Goal: Task Accomplishment & Management: Complete application form

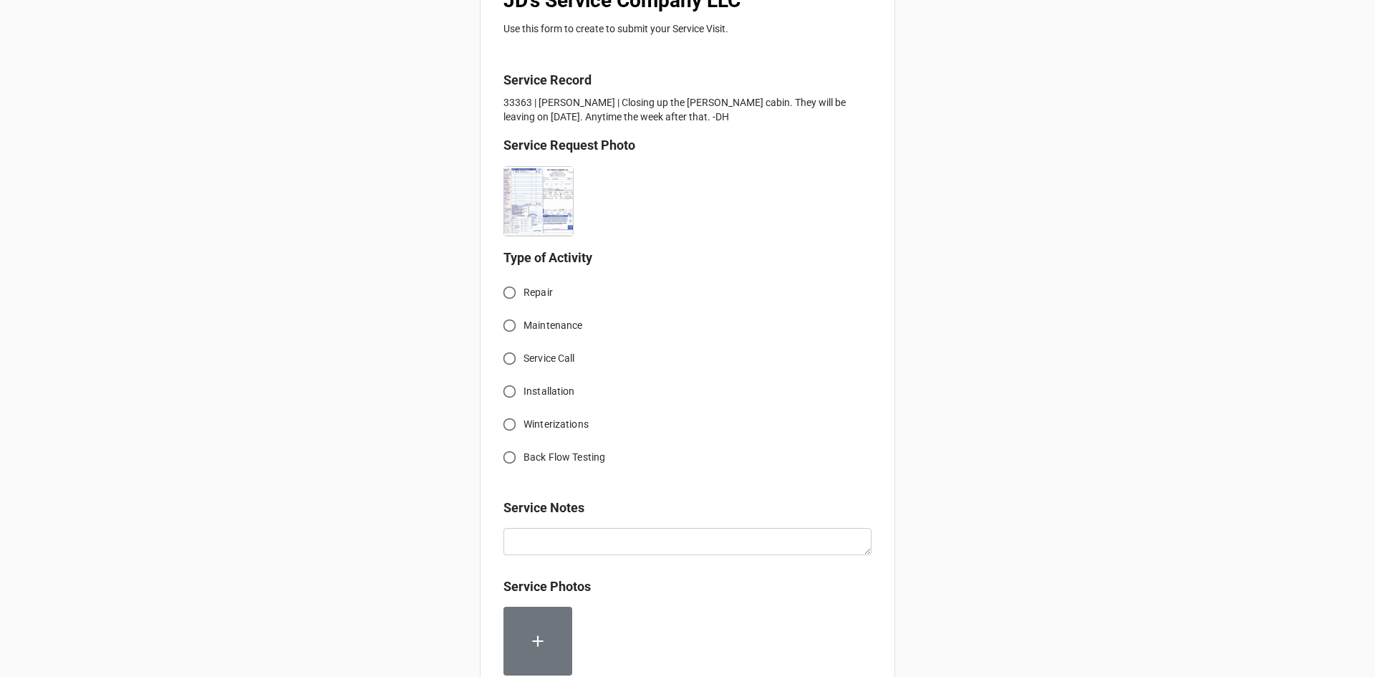
scroll to position [286, 0]
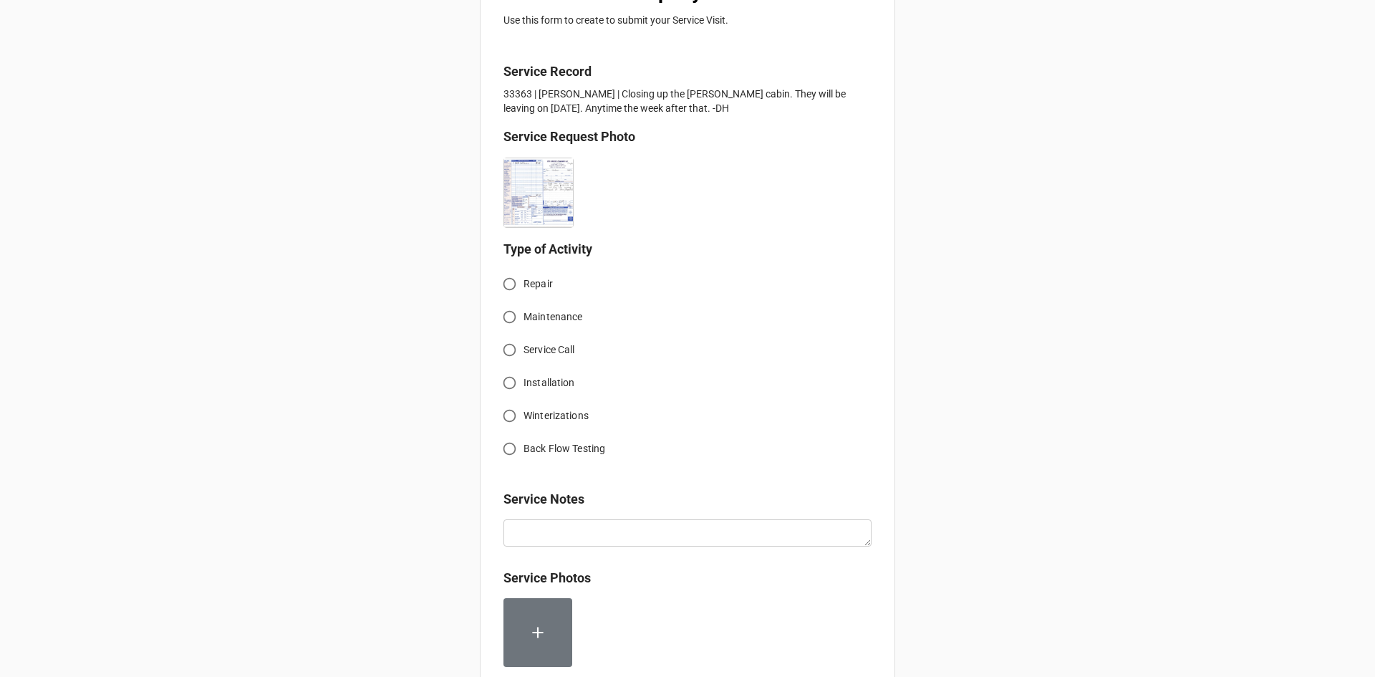
click at [511, 352] on input "Service Call" at bounding box center [509, 350] width 28 height 28
radio input "true"
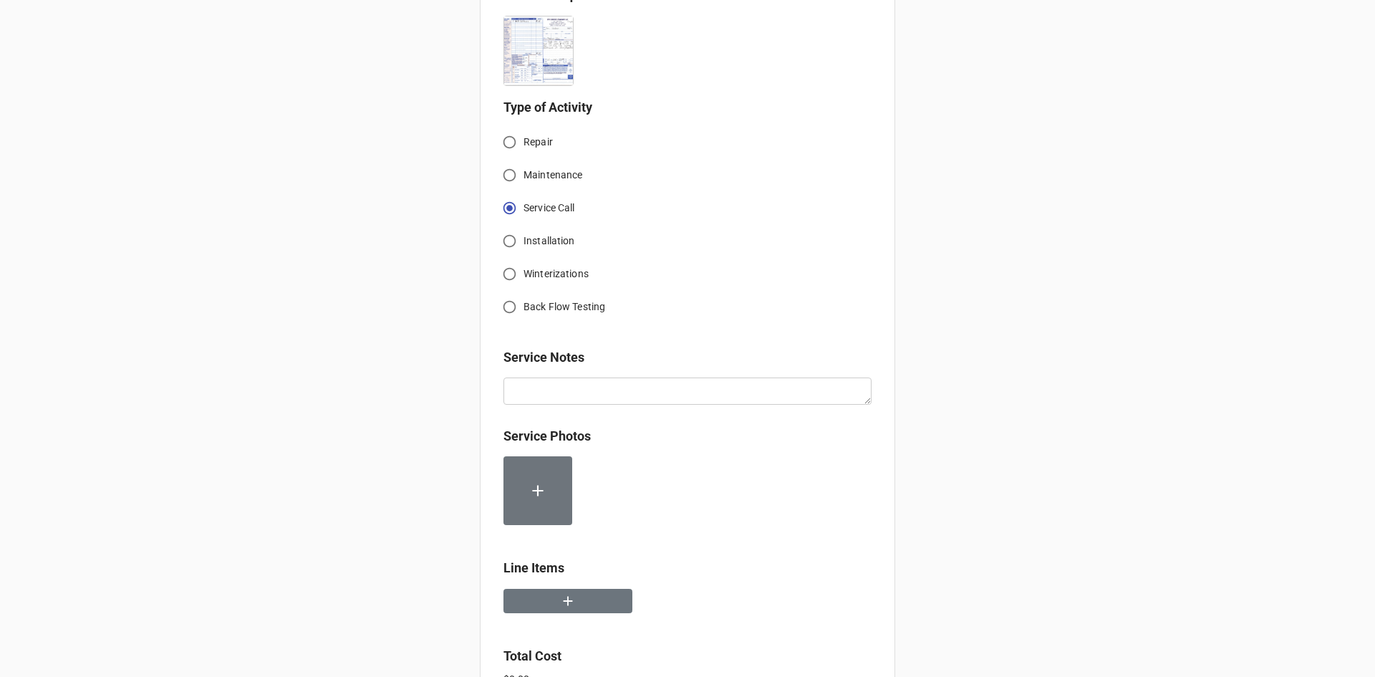
scroll to position [430, 0]
click at [507, 265] on input "Winterizations" at bounding box center [509, 272] width 28 height 28
radio input "true"
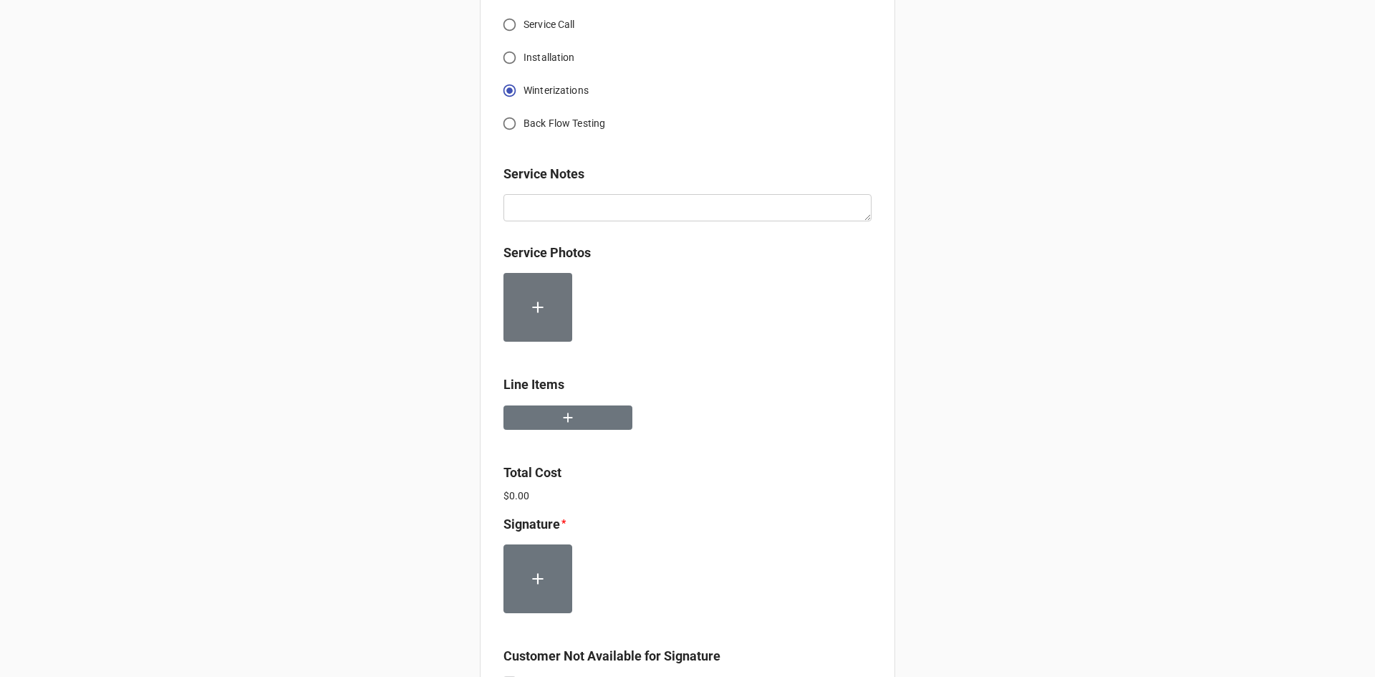
scroll to position [644, 0]
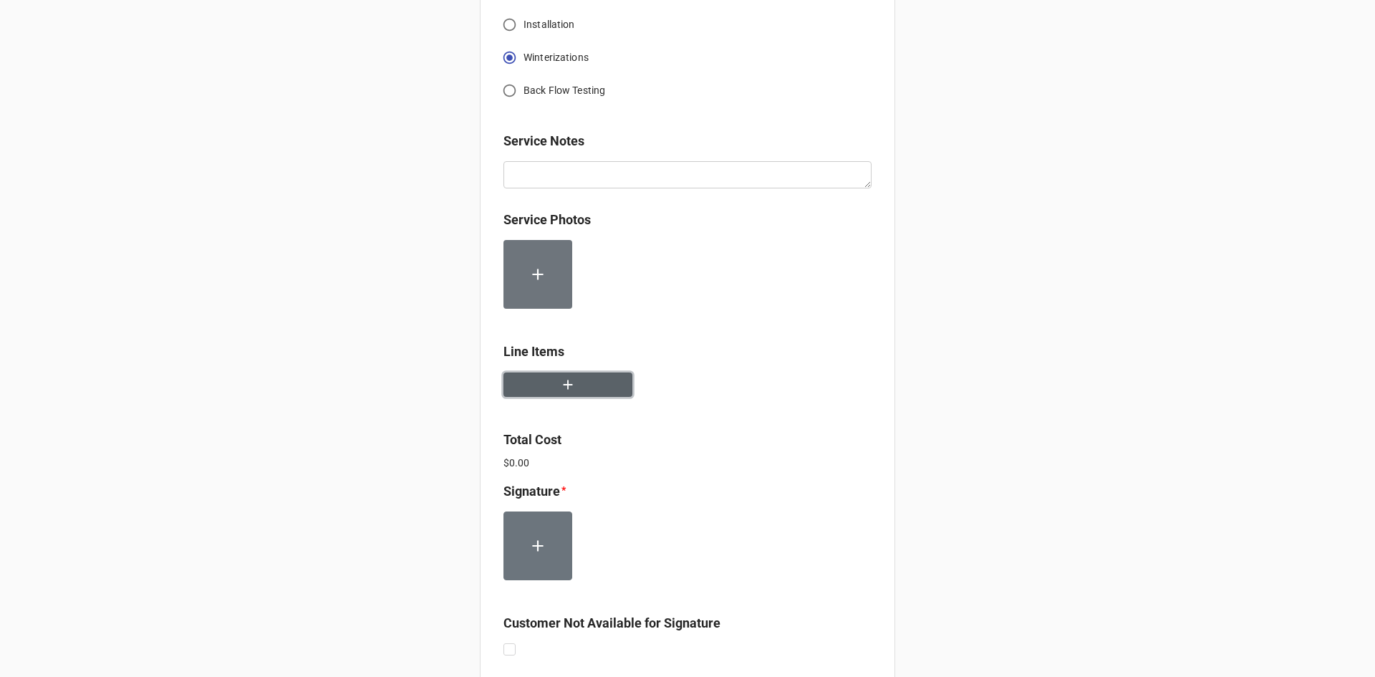
click at [576, 374] on button "button" at bounding box center [567, 384] width 129 height 25
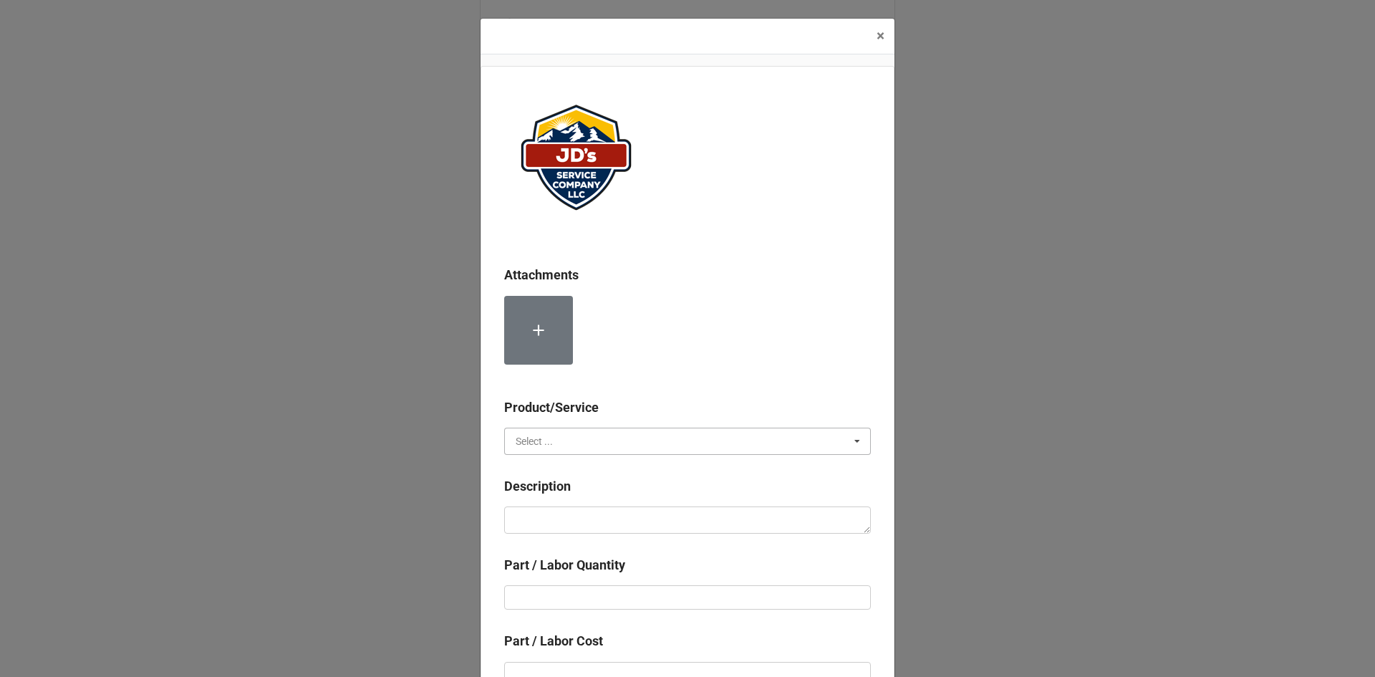
click at [576, 436] on input "text" at bounding box center [688, 441] width 365 height 26
click at [578, 467] on div "Services" at bounding box center [687, 467] width 365 height 26
click at [591, 508] on textarea at bounding box center [687, 519] width 367 height 27
paste textarea "12:30pm-2:00pm; Closed the Stephens Cabin for winter season. Shut off power, sh…"
type textarea "x"
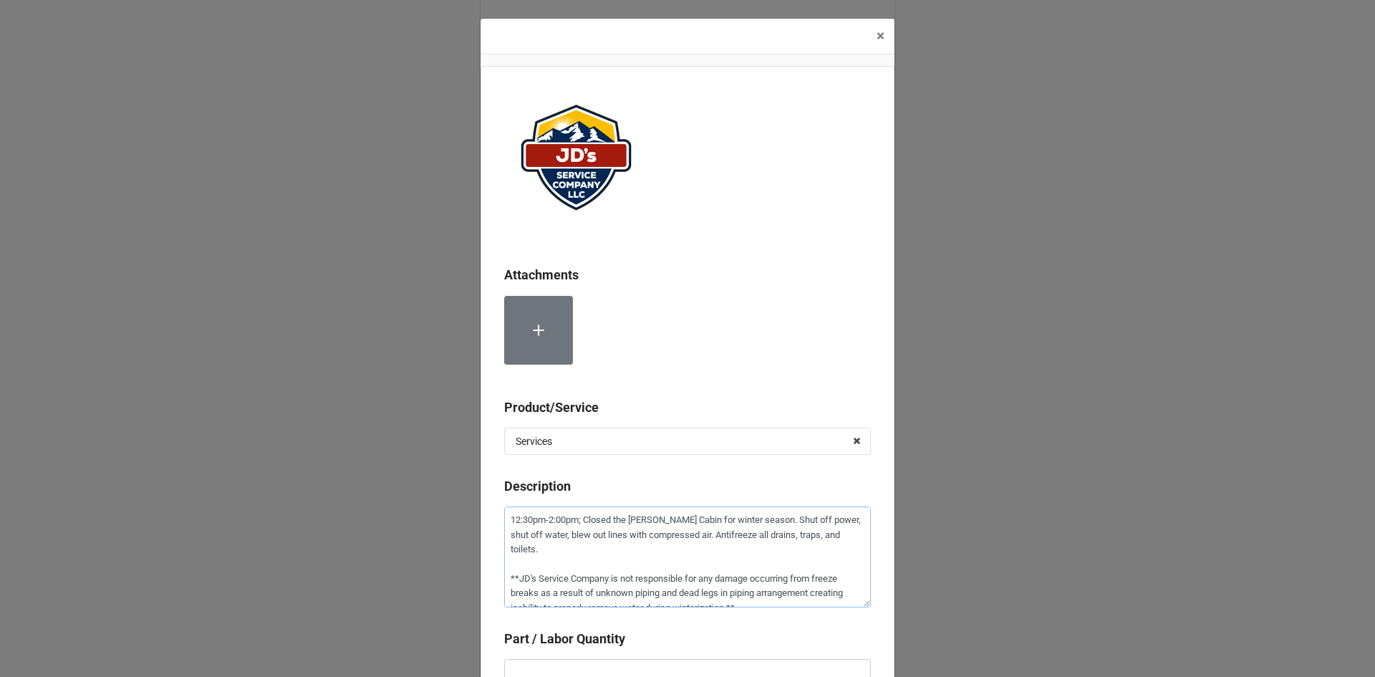
type textarea "12:30pm-2:00pm; Closed the Stephens Cabin for winter season. Shut off power, sh…"
click at [664, 660] on input "text" at bounding box center [687, 671] width 367 height 24
type textarea "x"
type input "1"
type textarea "x"
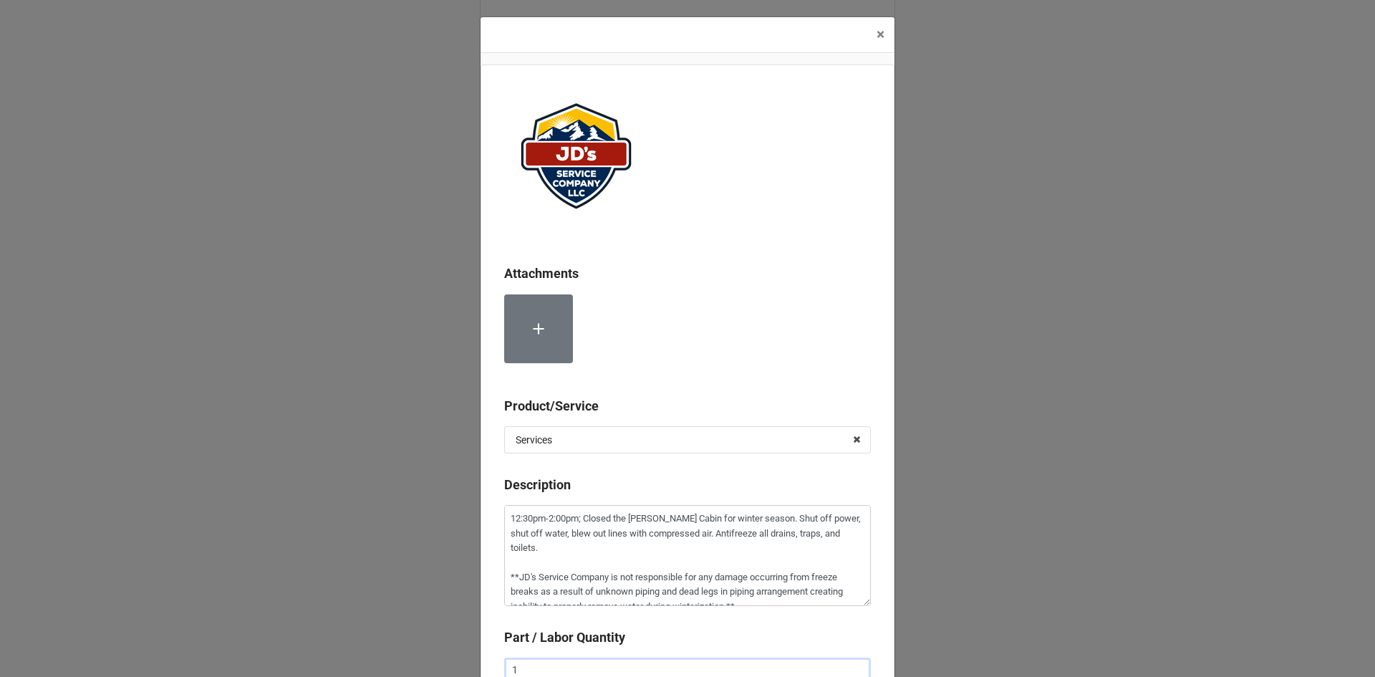
type input "1."
type textarea "x"
type input "1.5"
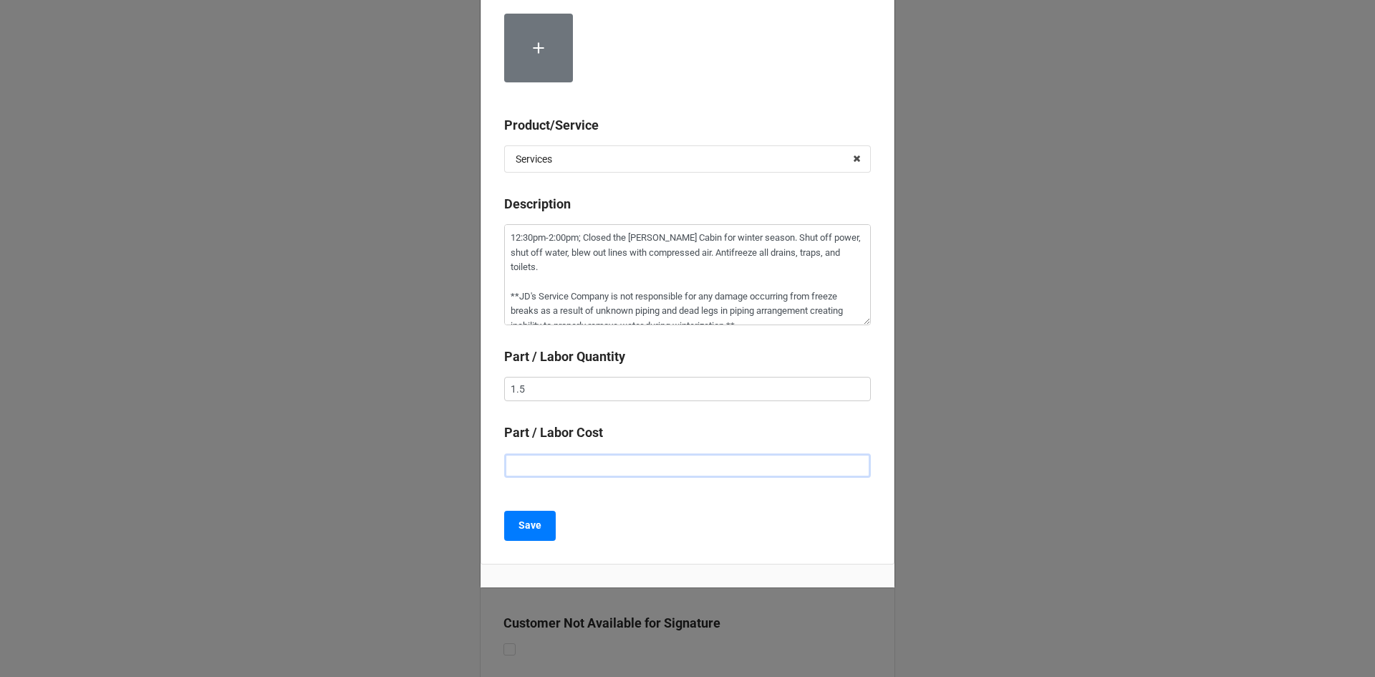
type textarea "x"
type input "$2.00"
type textarea "x"
type input "$22.00"
type textarea "x"
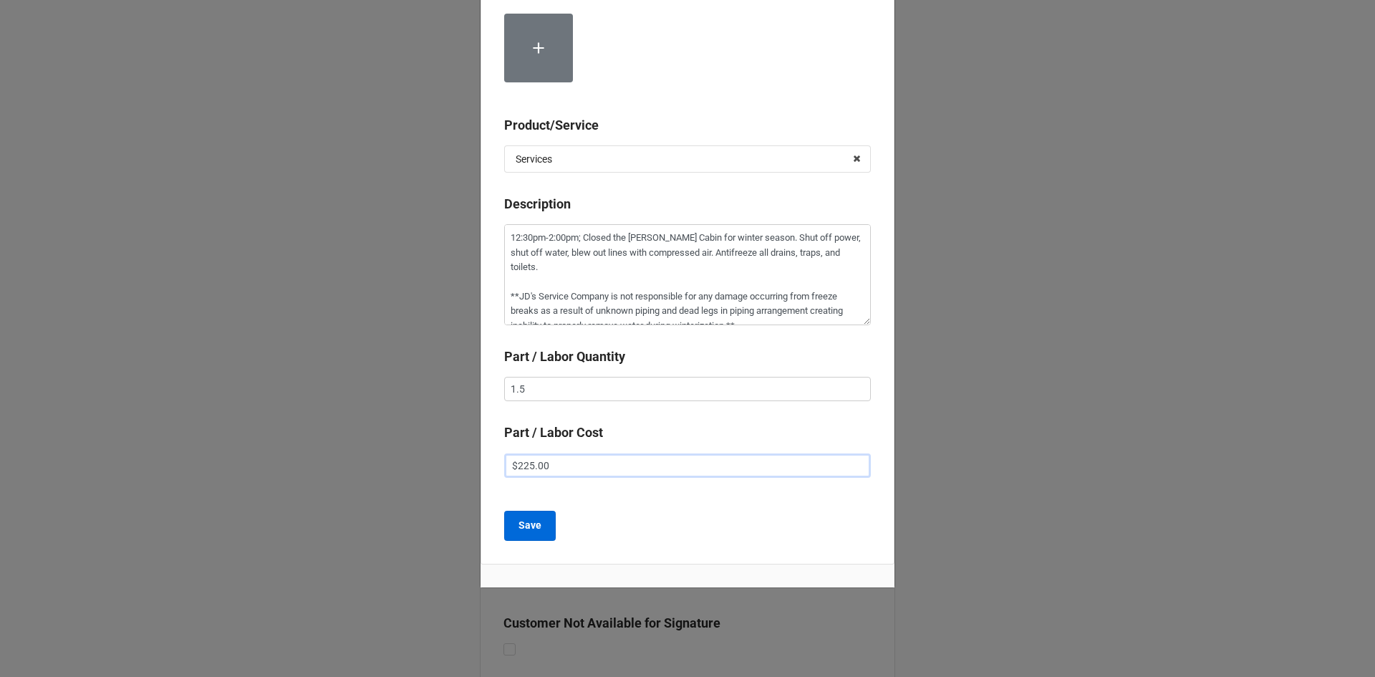
type input "$225.00"
click at [526, 527] on b "Save" at bounding box center [529, 525] width 23 height 15
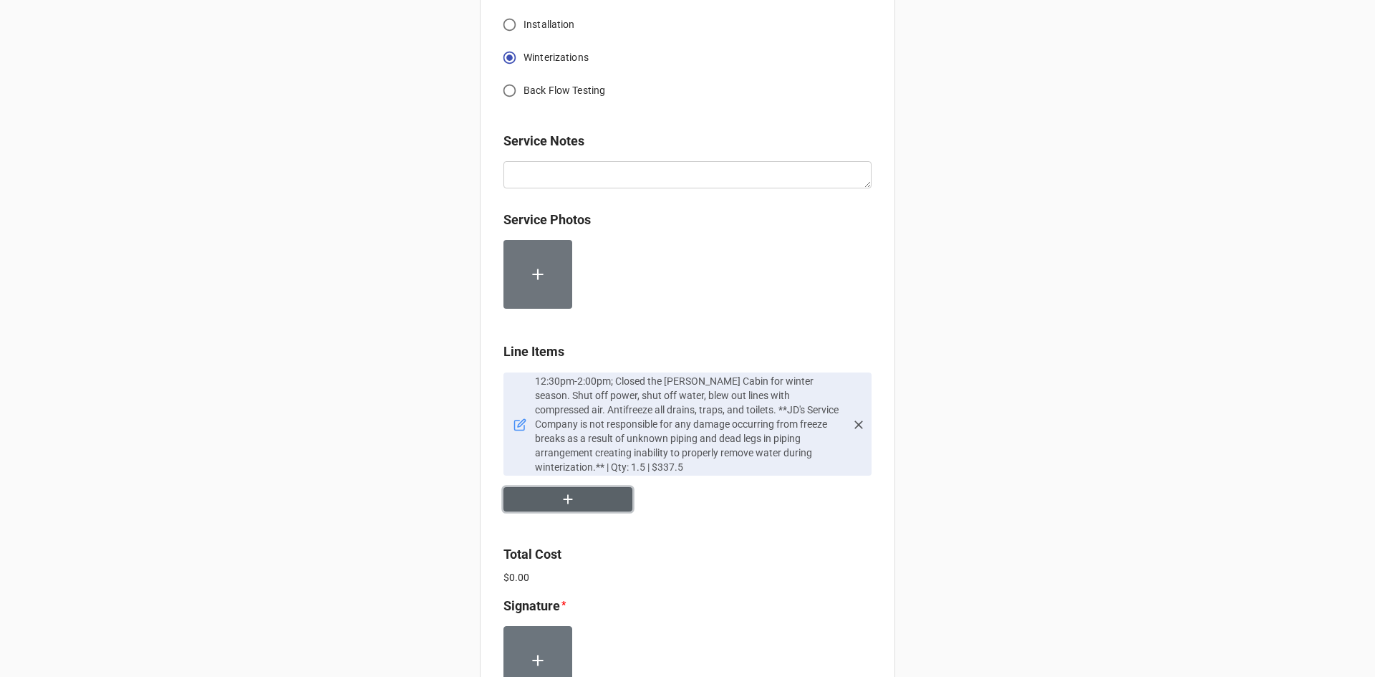
click at [568, 493] on icon "button" at bounding box center [568, 499] width 16 height 16
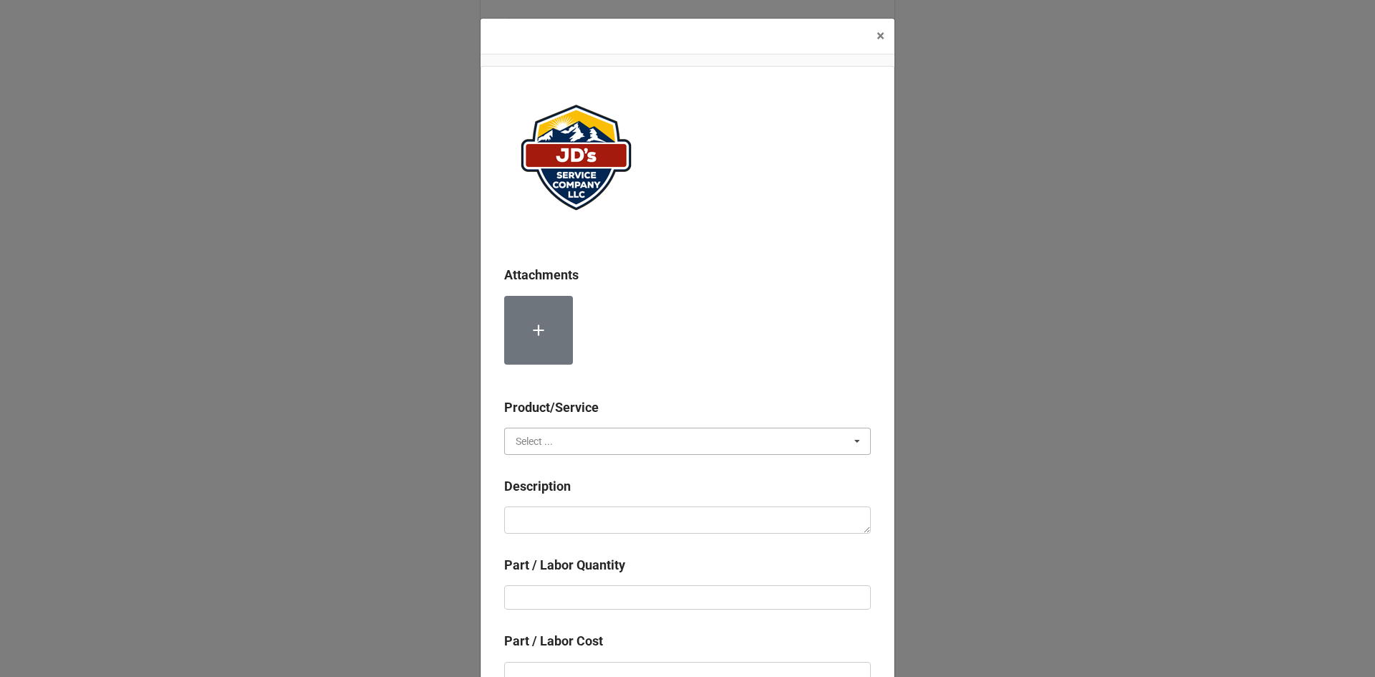
click at [551, 445] on input "text" at bounding box center [688, 441] width 365 height 26
click at [556, 490] on span "Material Cost" at bounding box center [545, 493] width 59 height 11
click at [563, 523] on textarea at bounding box center [687, 519] width 367 height 27
type textarea "x"
type textarea "R"
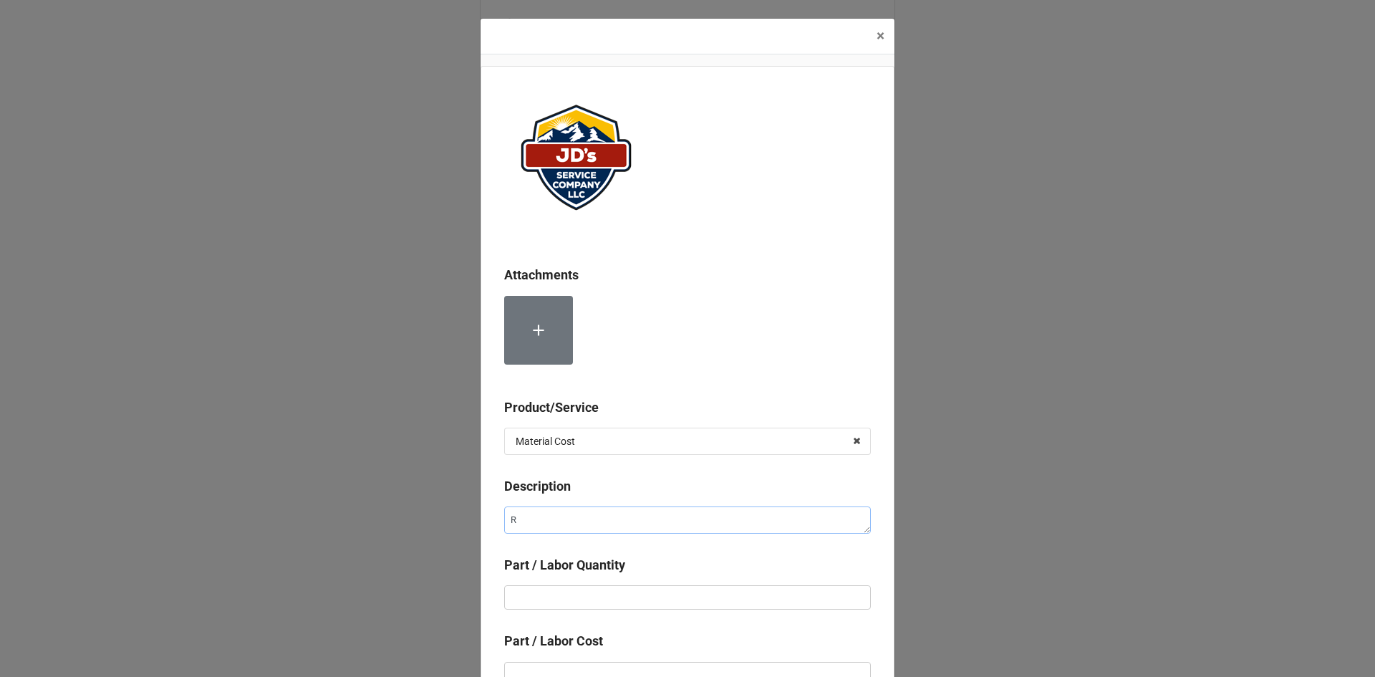
type textarea "x"
type textarea "RE"
type textarea "x"
type textarea "R"
type textarea "x"
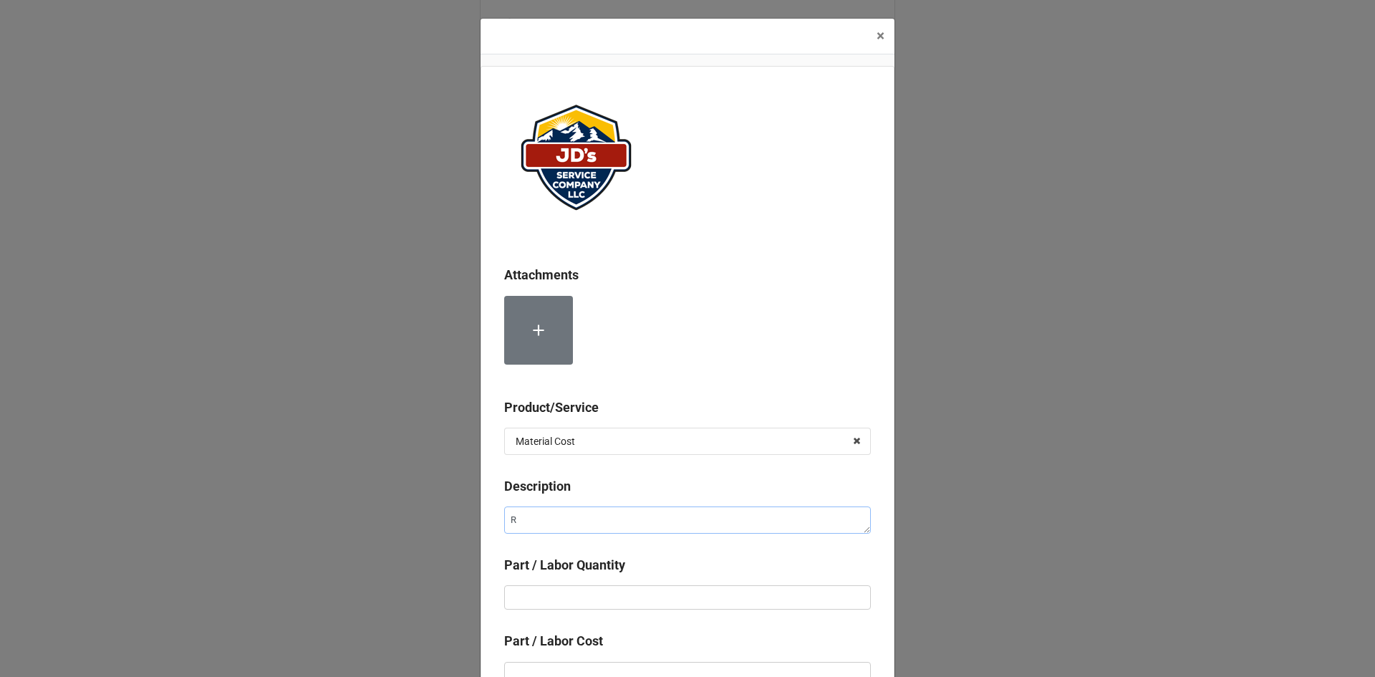
type textarea "RB"
type textarea "x"
type textarea "R"
type textarea "x"
type textarea "RV"
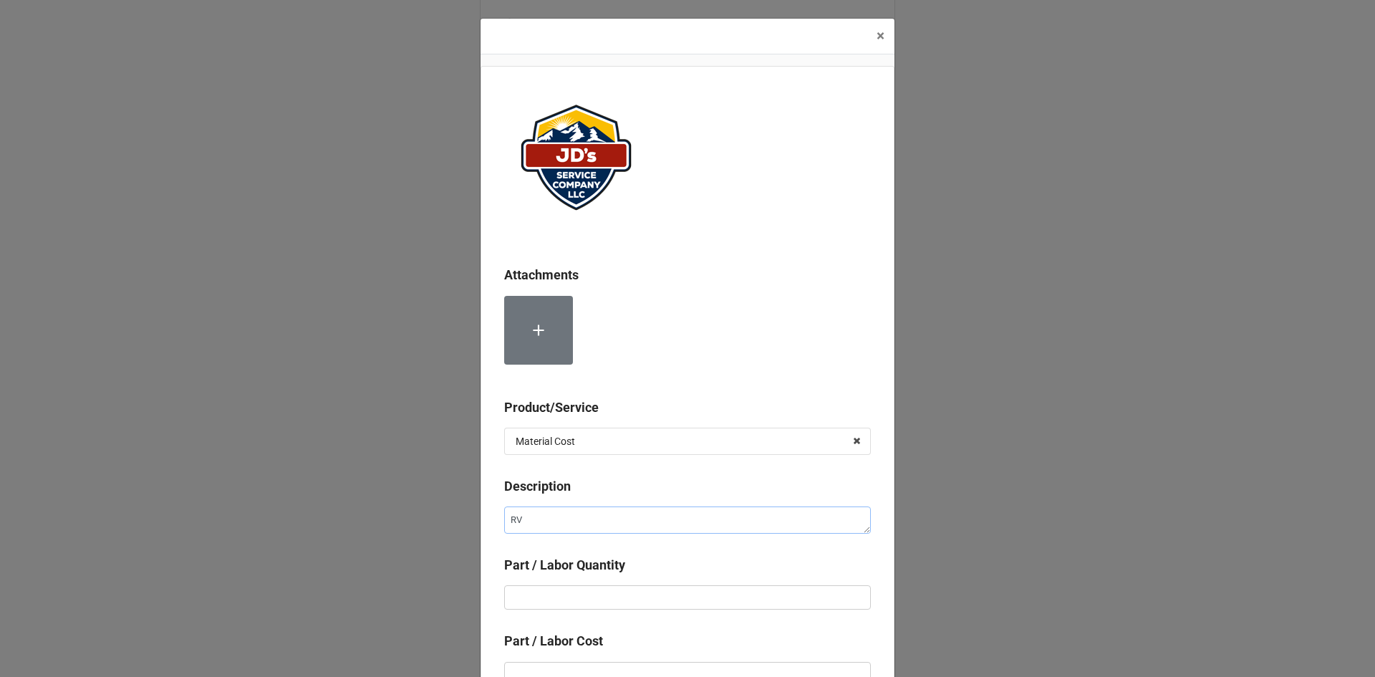
type textarea "x"
type textarea "RV"
type textarea "x"
type textarea "RV A"
type textarea "x"
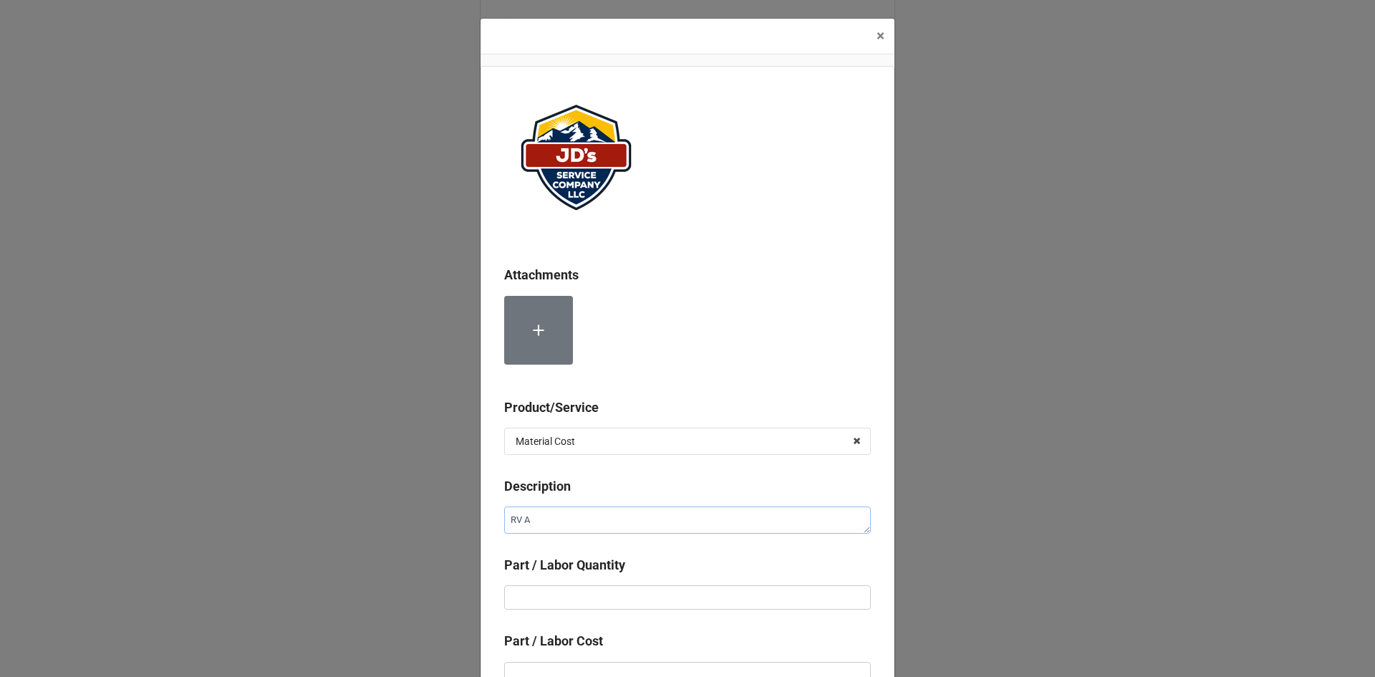
type textarea "RV An"
type textarea "x"
type textarea "RV Ant"
type textarea "x"
type textarea "RV Anti"
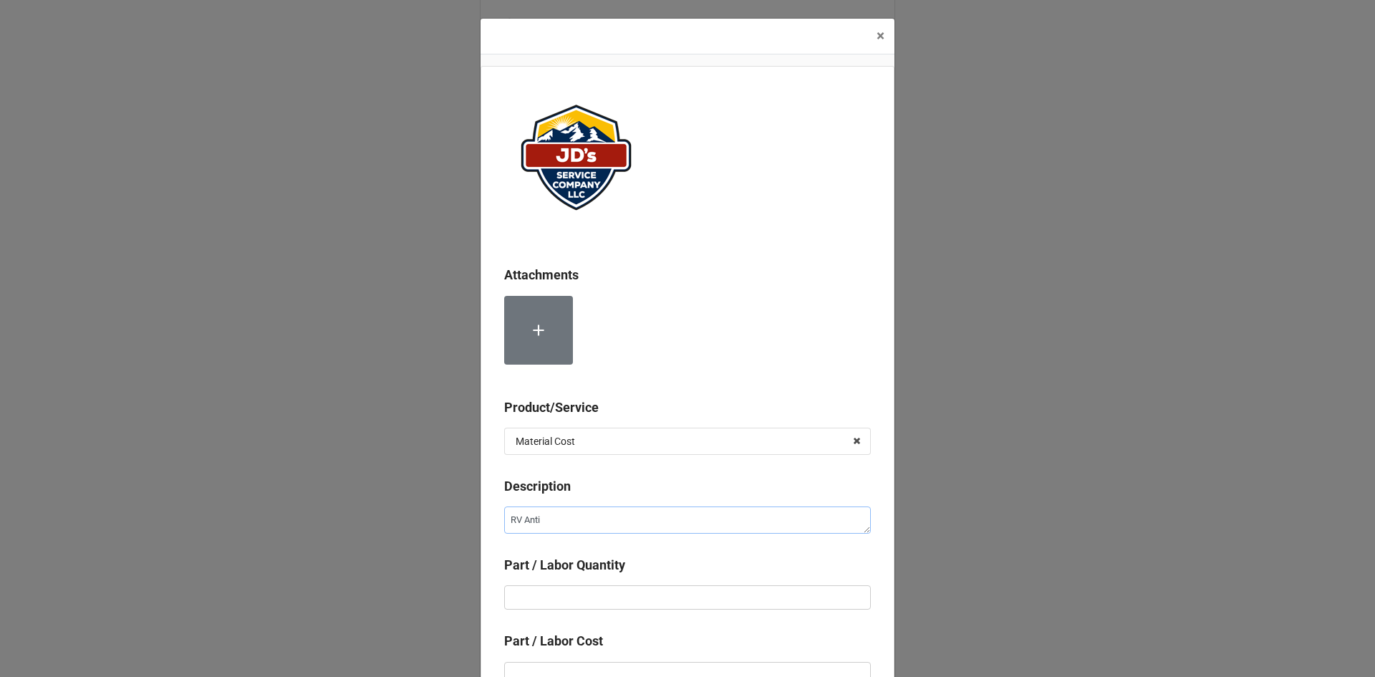
type textarea "x"
type textarea "RV Antif"
type textarea "x"
type textarea "RV Antife"
type textarea "x"
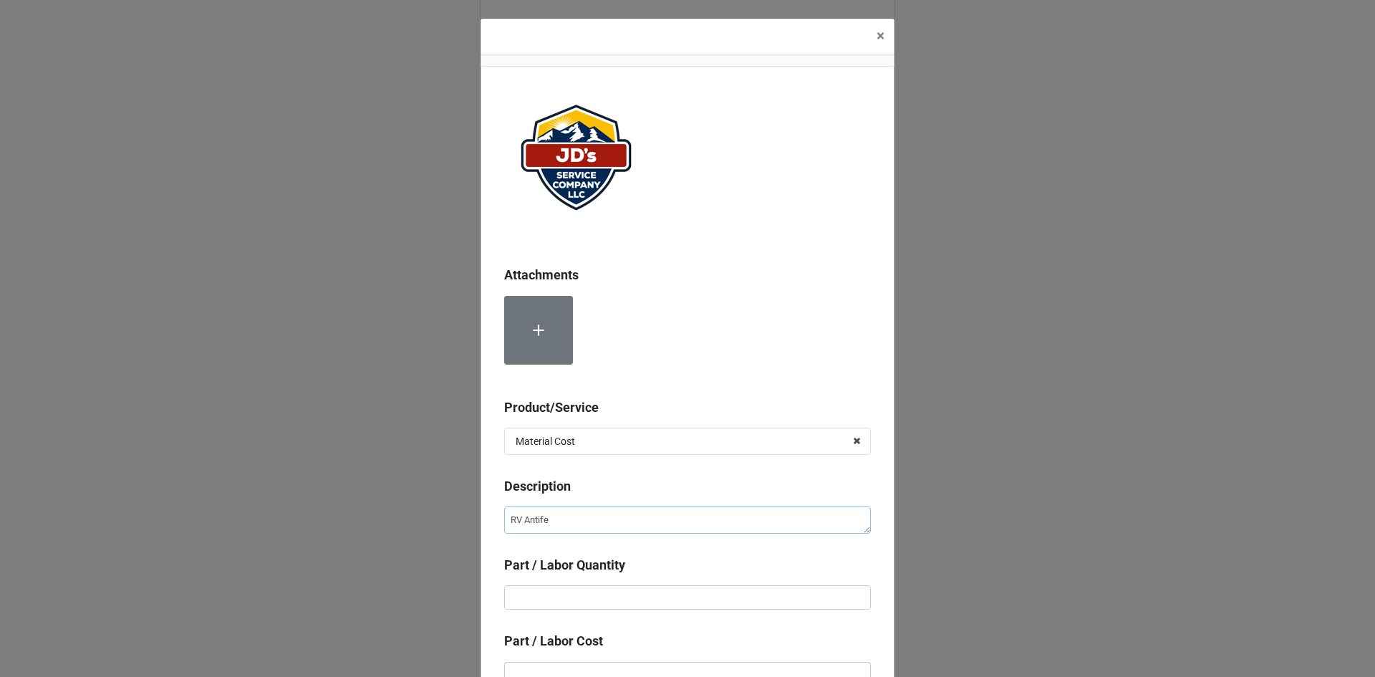
type textarea "RV Antif"
type textarea "x"
type textarea "RV Antifr"
type textarea "x"
type textarea "RV Antifre"
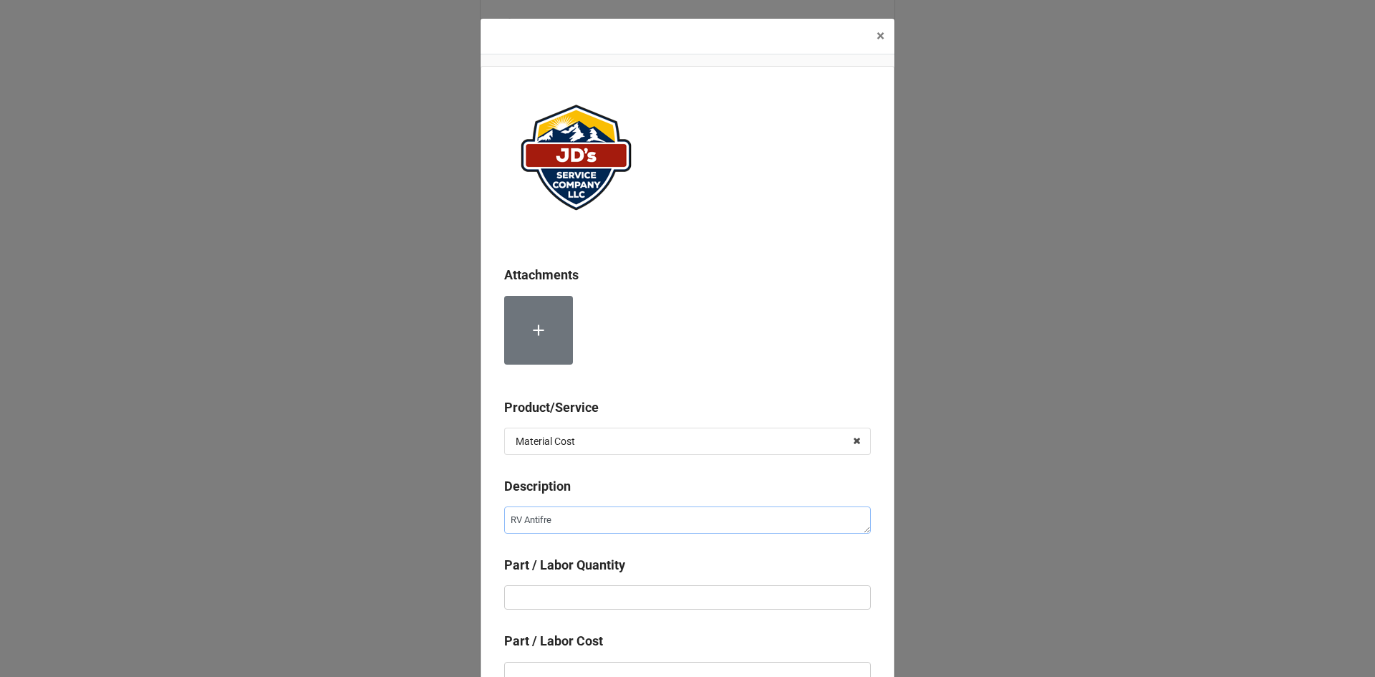
type textarea "x"
type textarea "RV Antifree"
type textarea "x"
type textarea "RV Antifreex"
type textarea "x"
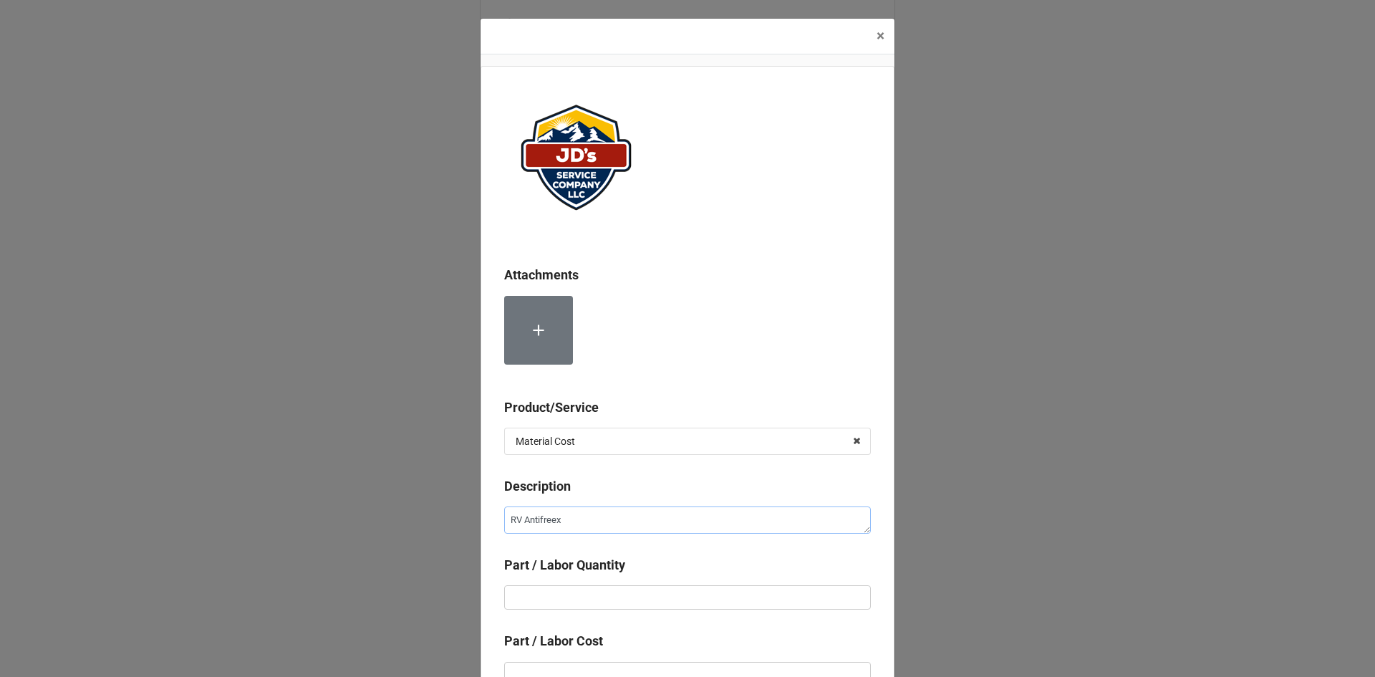
type textarea "RV Antifree"
type textarea "x"
type textarea "RV Antifreez"
type textarea "x"
type textarea "RV Antifreeze"
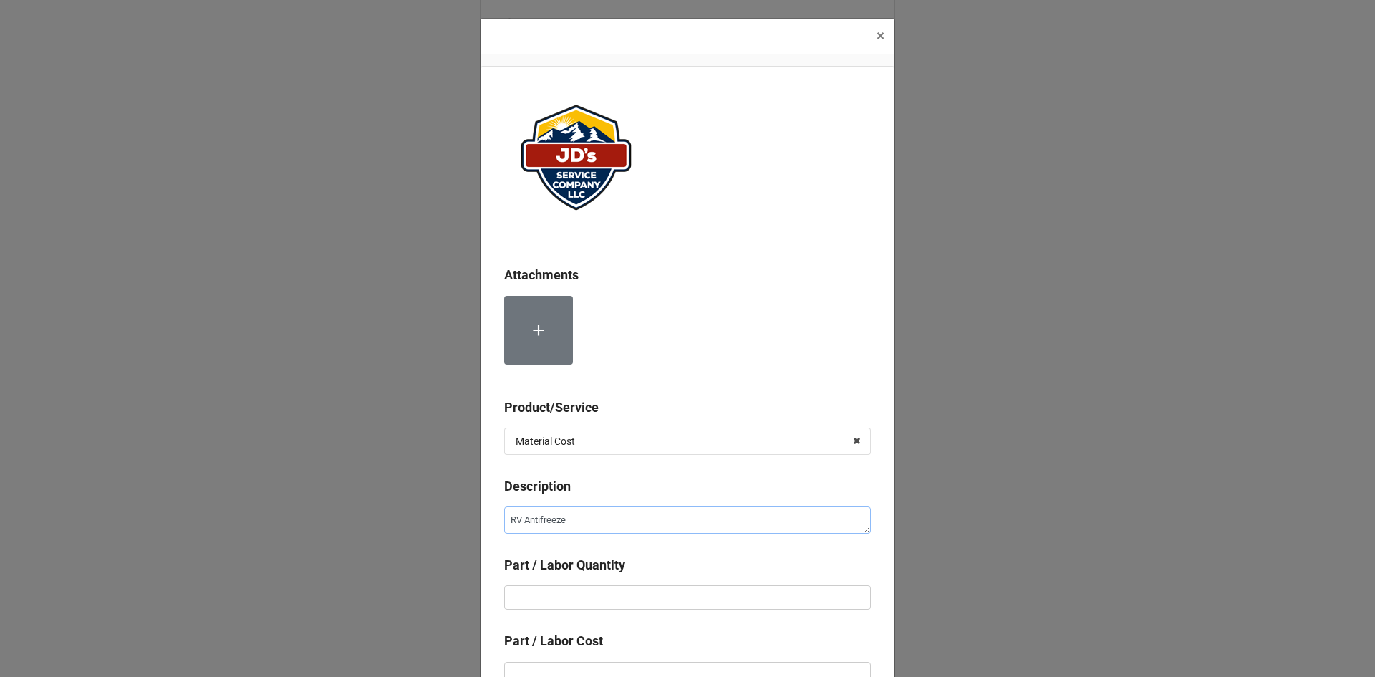
type textarea "x"
type textarea "RV Antifreeze"
type textarea "x"
type textarea "RV Antifreeze ("
type textarea "x"
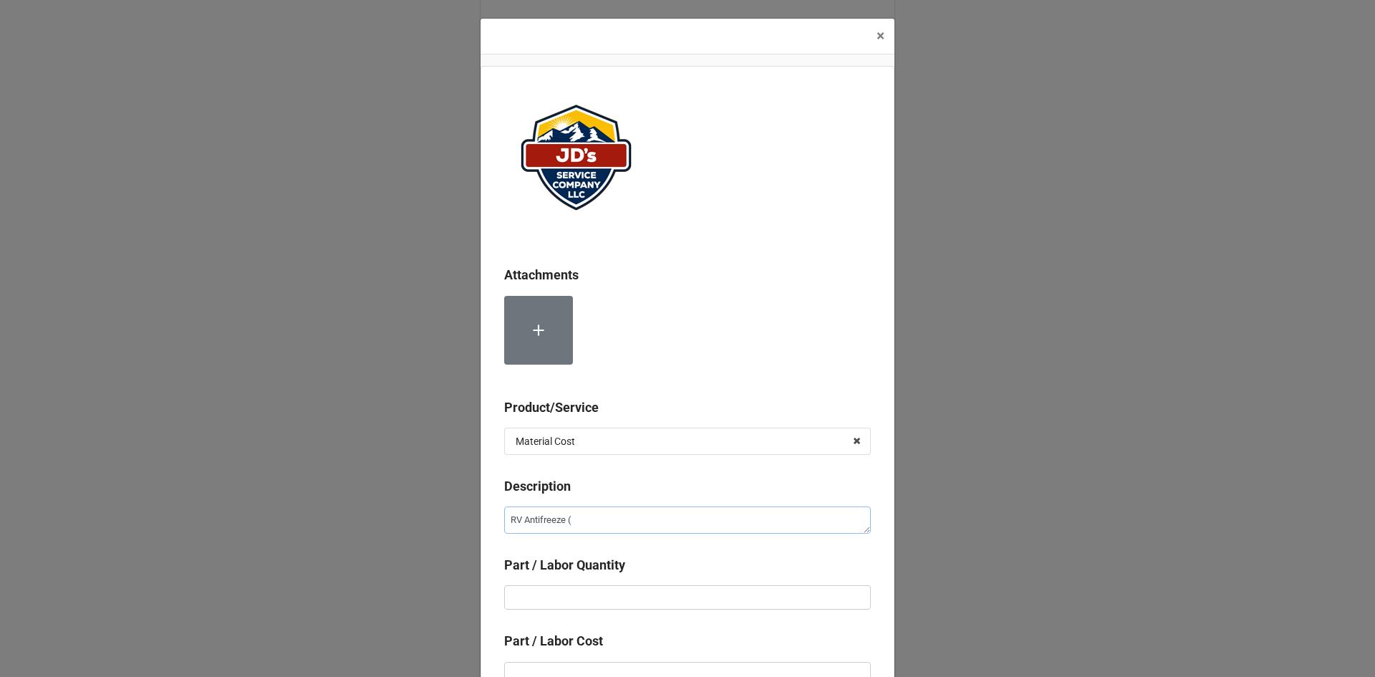
type textarea "RV Antifreeze (P"
type textarea "x"
type textarea "RV Antifreeze (Pe"
type textarea "x"
type textarea "RV Antifreeze (Per"
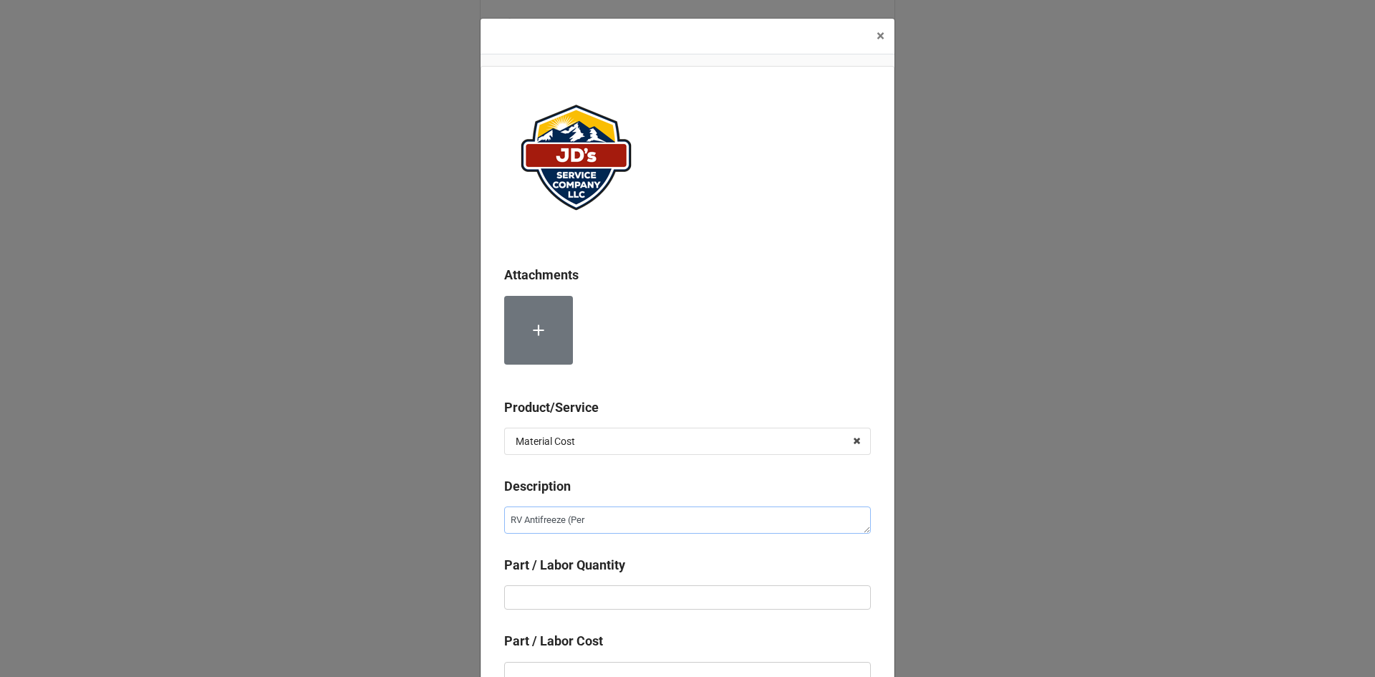
type textarea "x"
type textarea "RV Antifreeze (Per"
type textarea "x"
type textarea "RV Antifreeze (Per G"
type textarea "x"
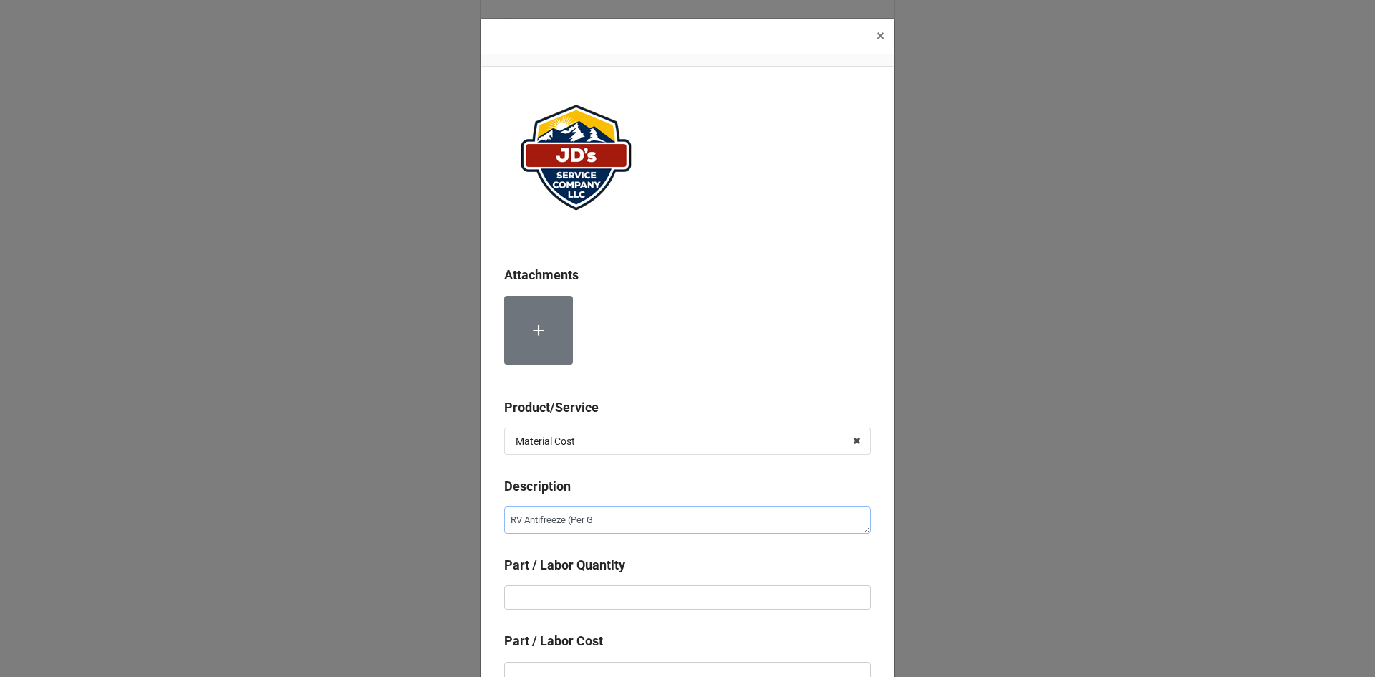
type textarea "RV Antifreeze (Per Ga"
type textarea "x"
type textarea "RV Antifreeze (Per Gal"
type textarea "x"
type textarea "RV Antifreeze (Per Gal."
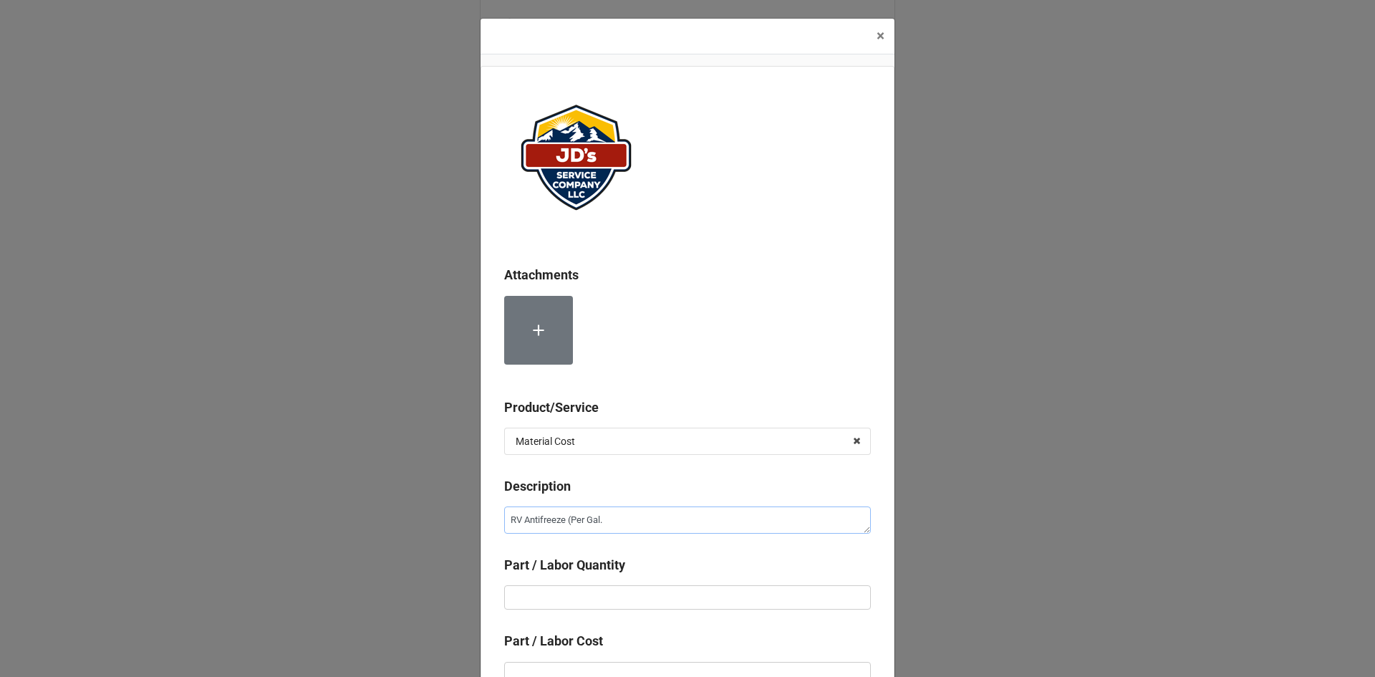
type textarea "x"
type textarea "RV Antifreeze (Per Gal.)"
type textarea "x"
type input "1"
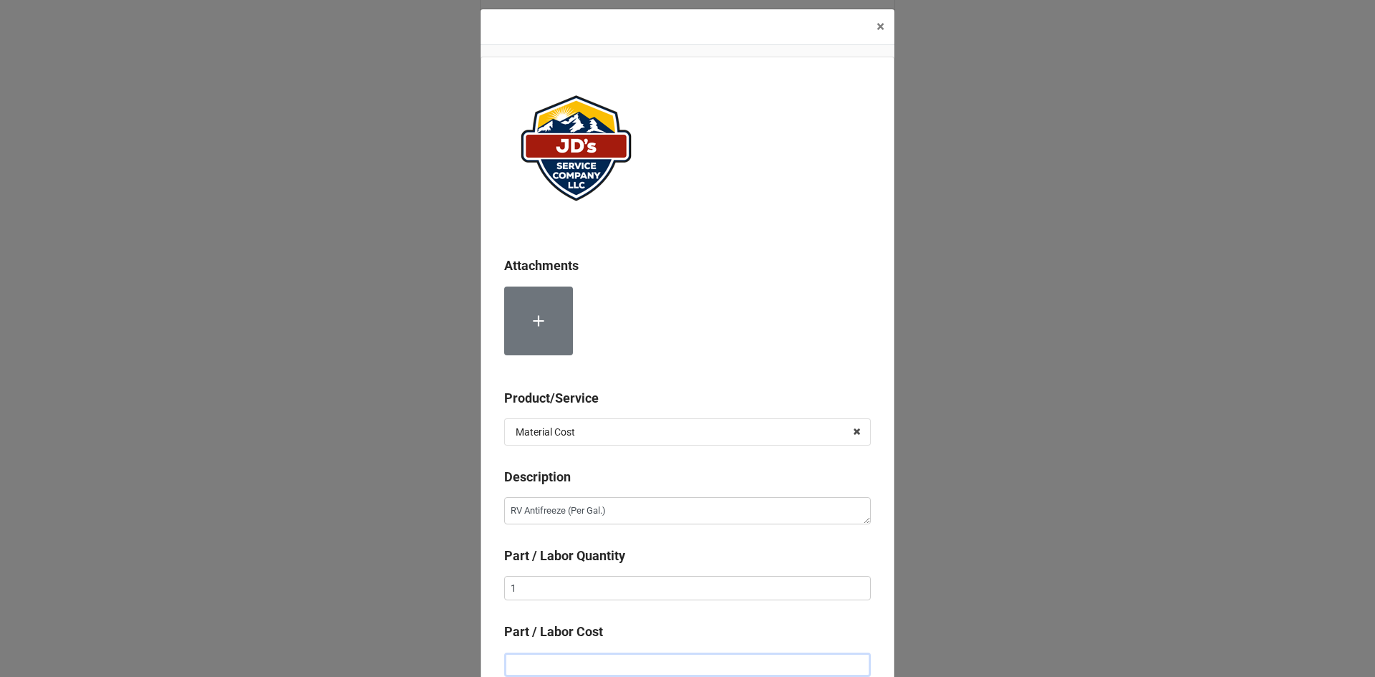
type textarea "x"
type input "$2.00"
type textarea "x"
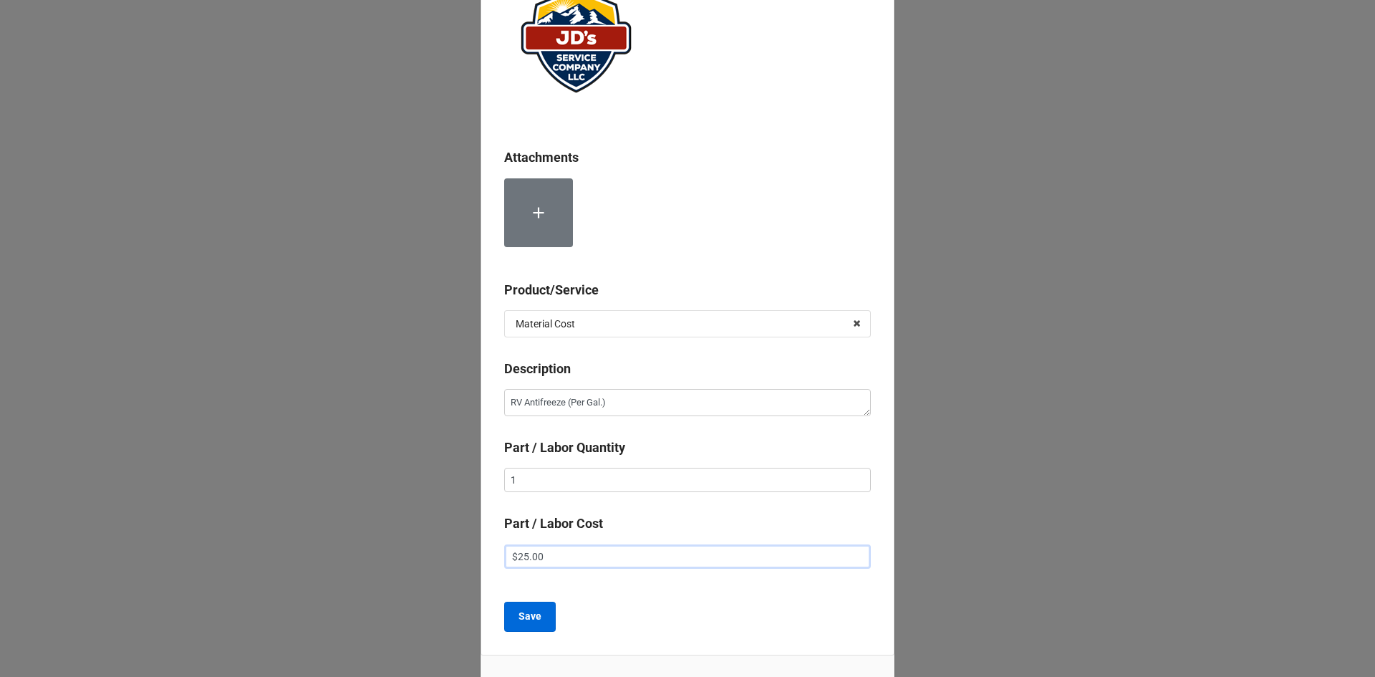
scroll to position [143, 0]
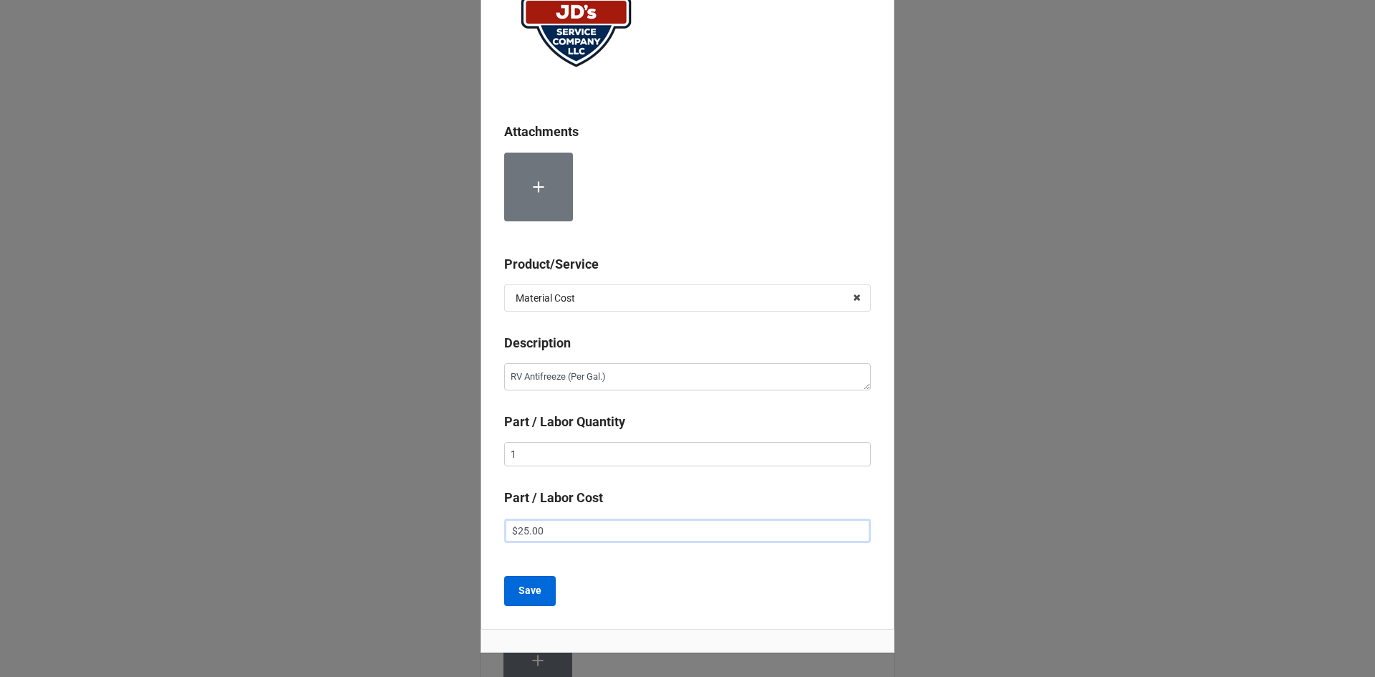
type input "$25.00"
click at [536, 590] on b "Save" at bounding box center [529, 590] width 23 height 15
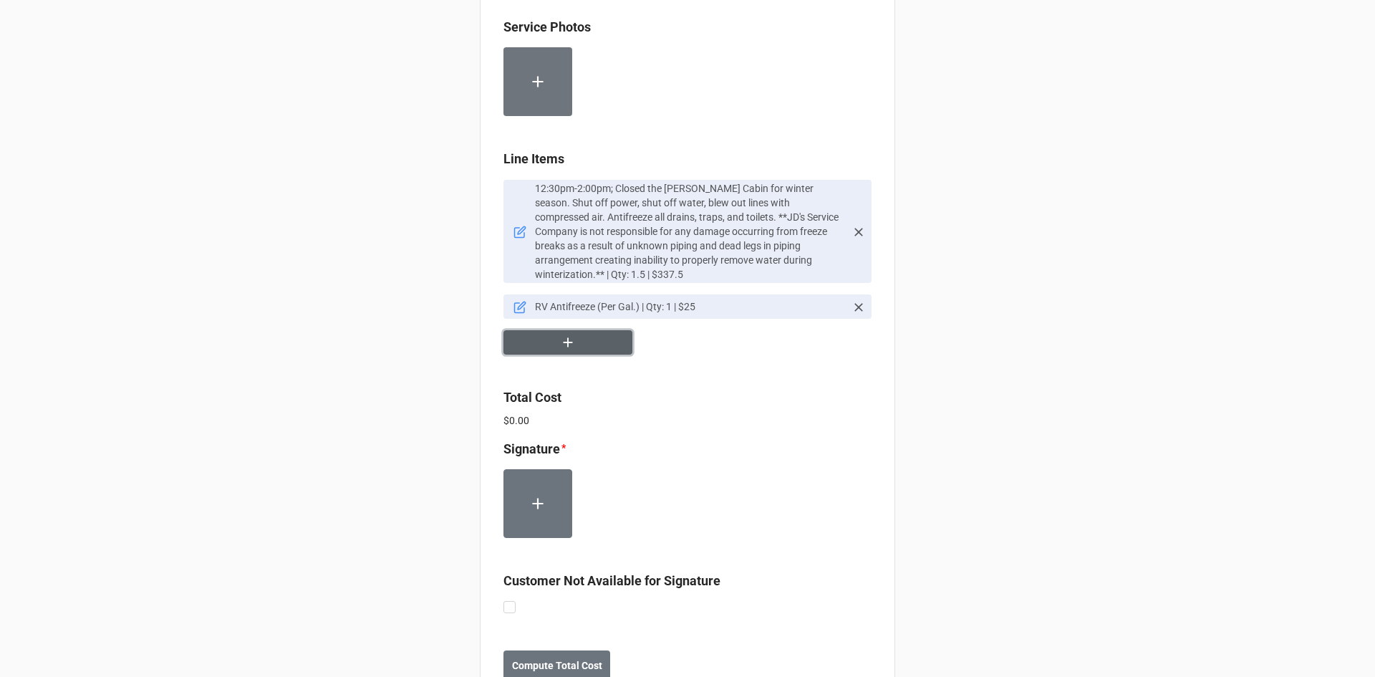
scroll to position [888, 0]
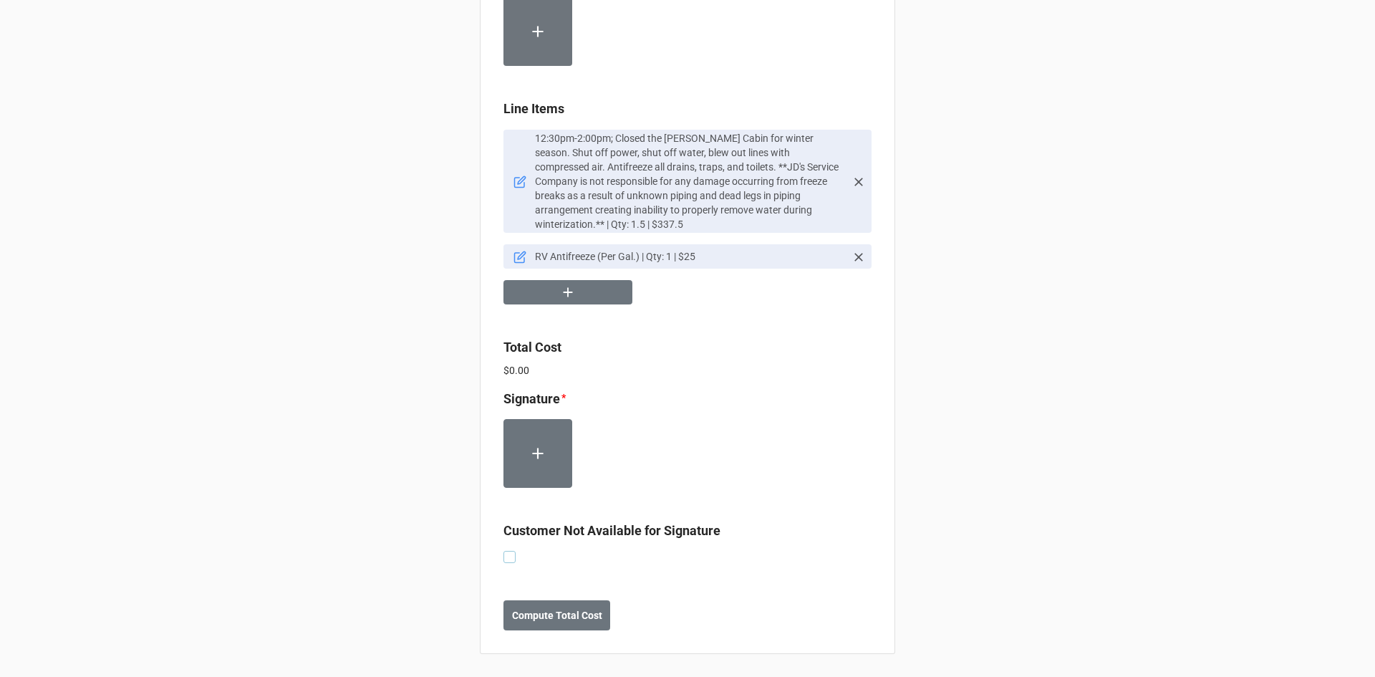
click at [507, 551] on label at bounding box center [509, 551] width 12 height 0
checkbox input "true"
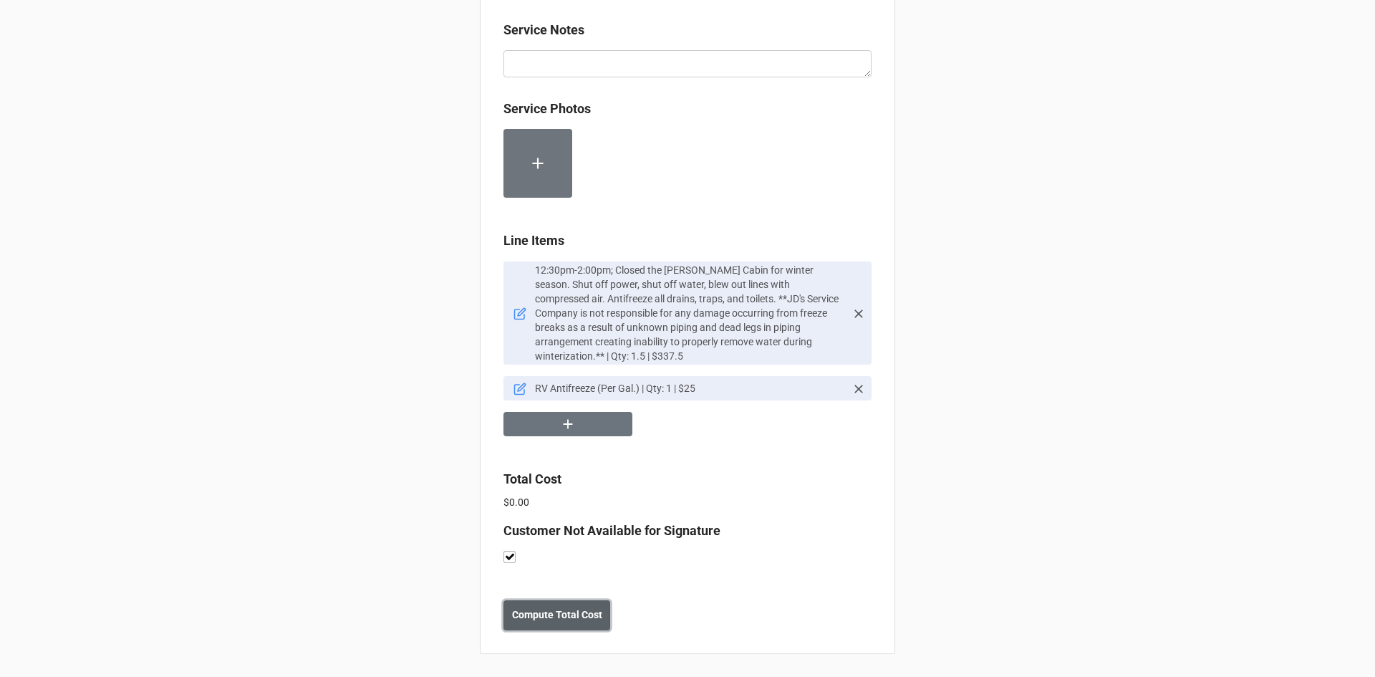
click at [564, 623] on button "Compute Total Cost" at bounding box center [556, 615] width 107 height 30
click at [527, 616] on b "Save" at bounding box center [529, 614] width 23 height 15
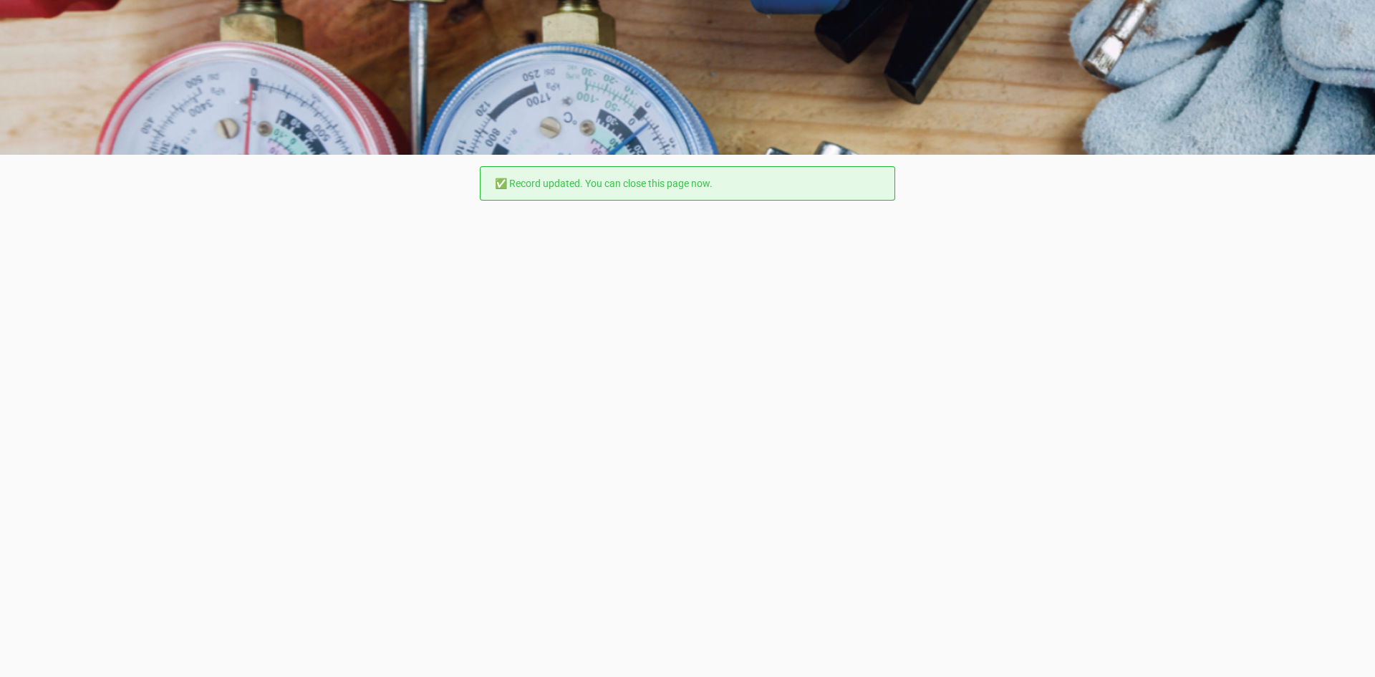
scroll to position [0, 0]
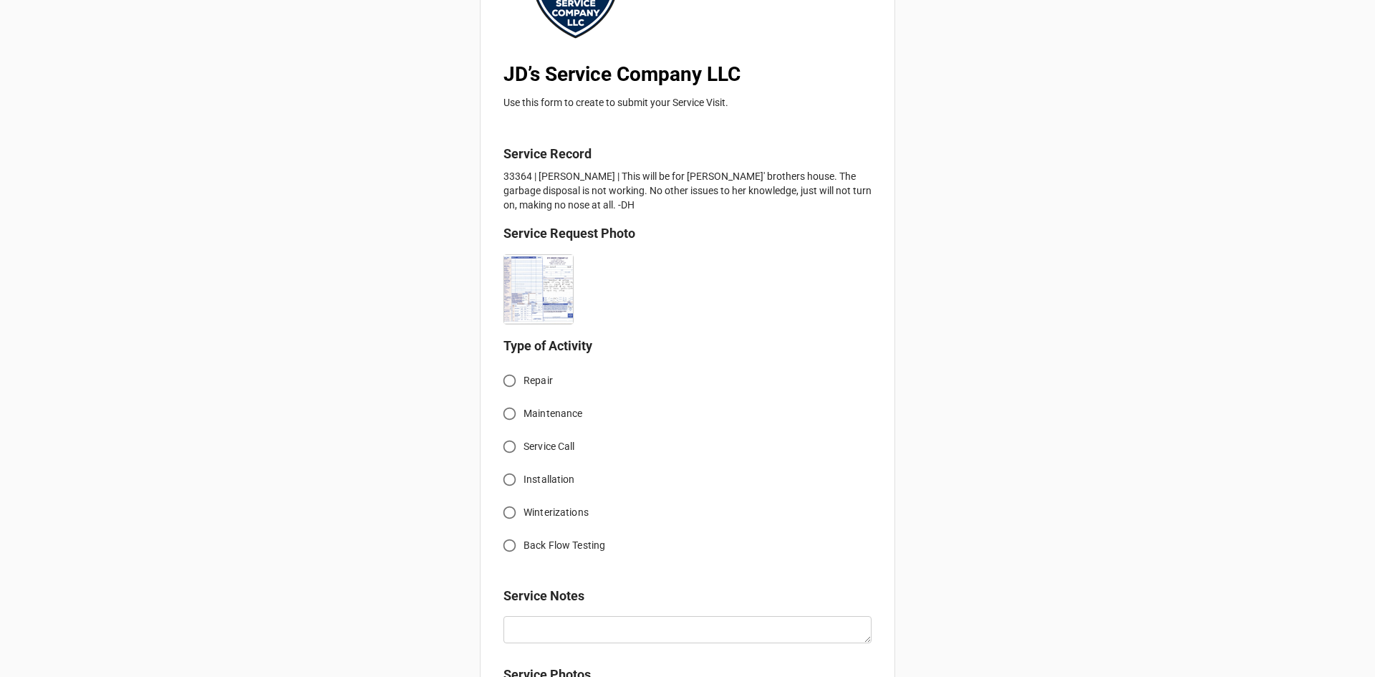
scroll to position [215, 0]
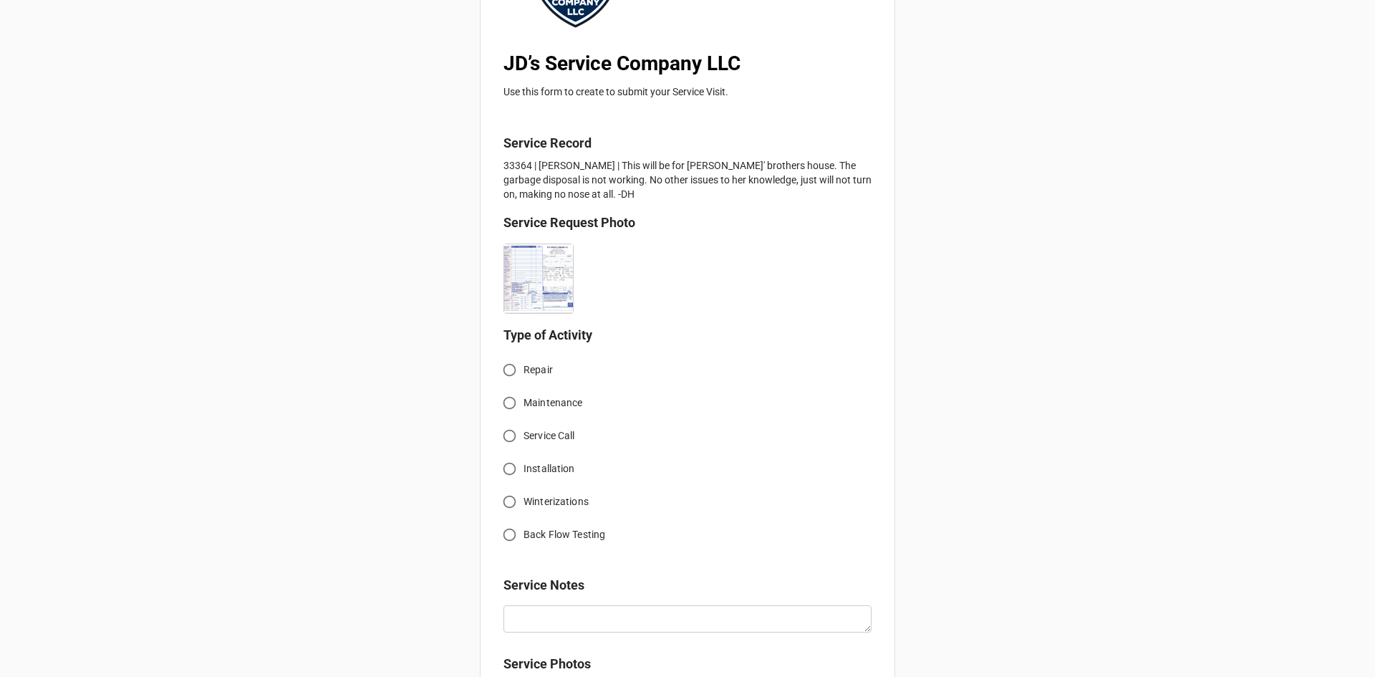
click at [502, 430] on input "Service Call" at bounding box center [509, 436] width 28 height 28
radio input "true"
click at [508, 503] on input "Winterizations" at bounding box center [509, 502] width 28 height 28
radio input "true"
click at [505, 442] on input "Service Call" at bounding box center [509, 436] width 28 height 28
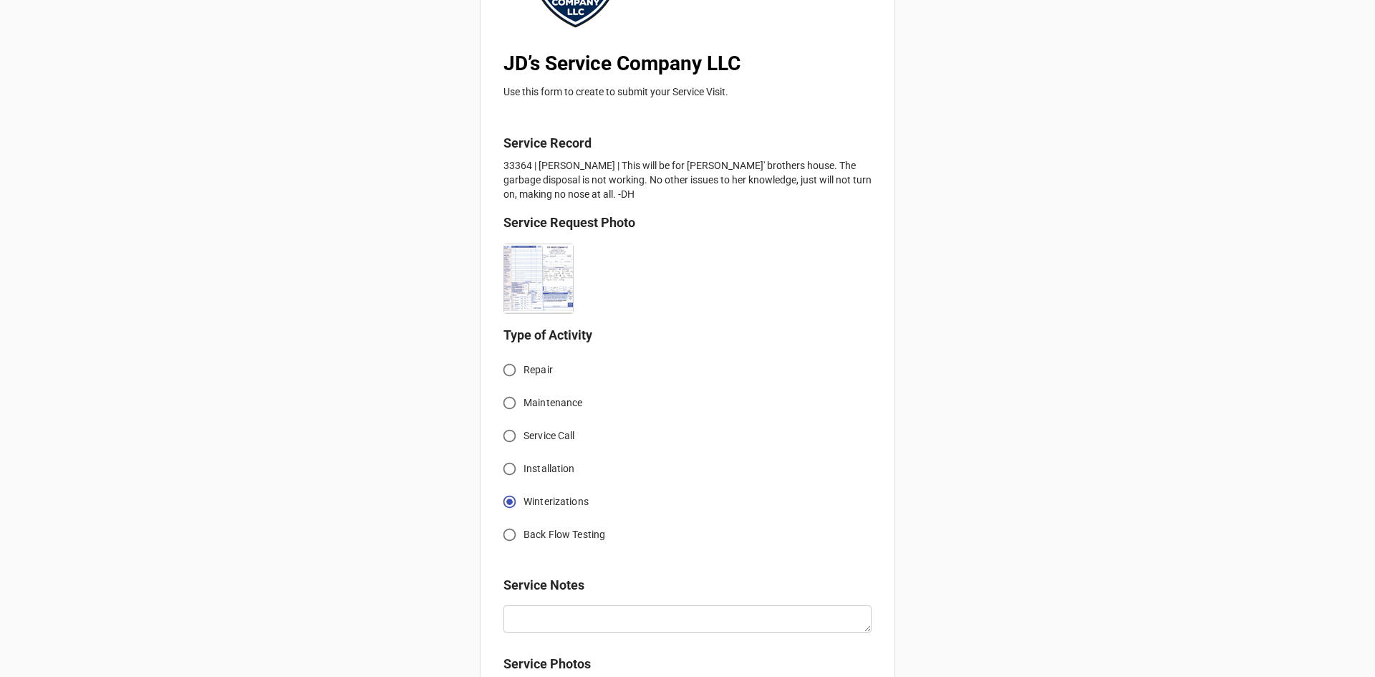
radio input "true"
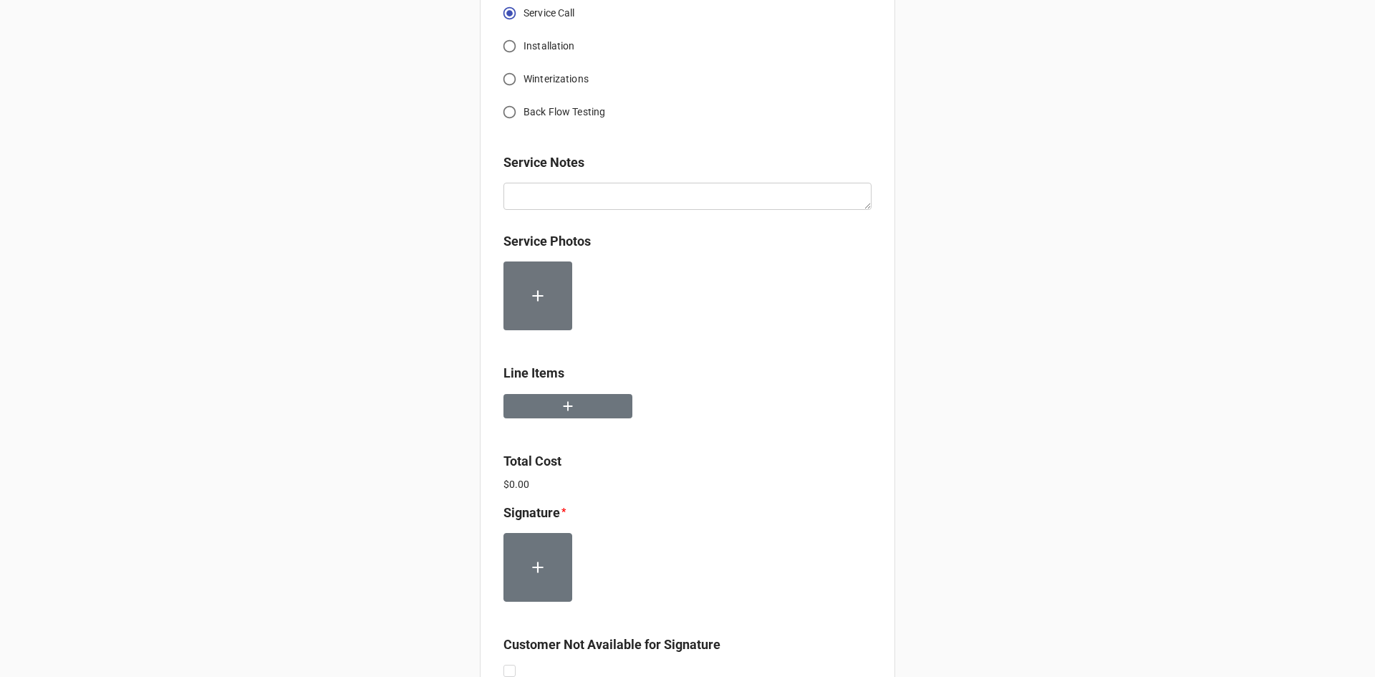
scroll to position [644, 0]
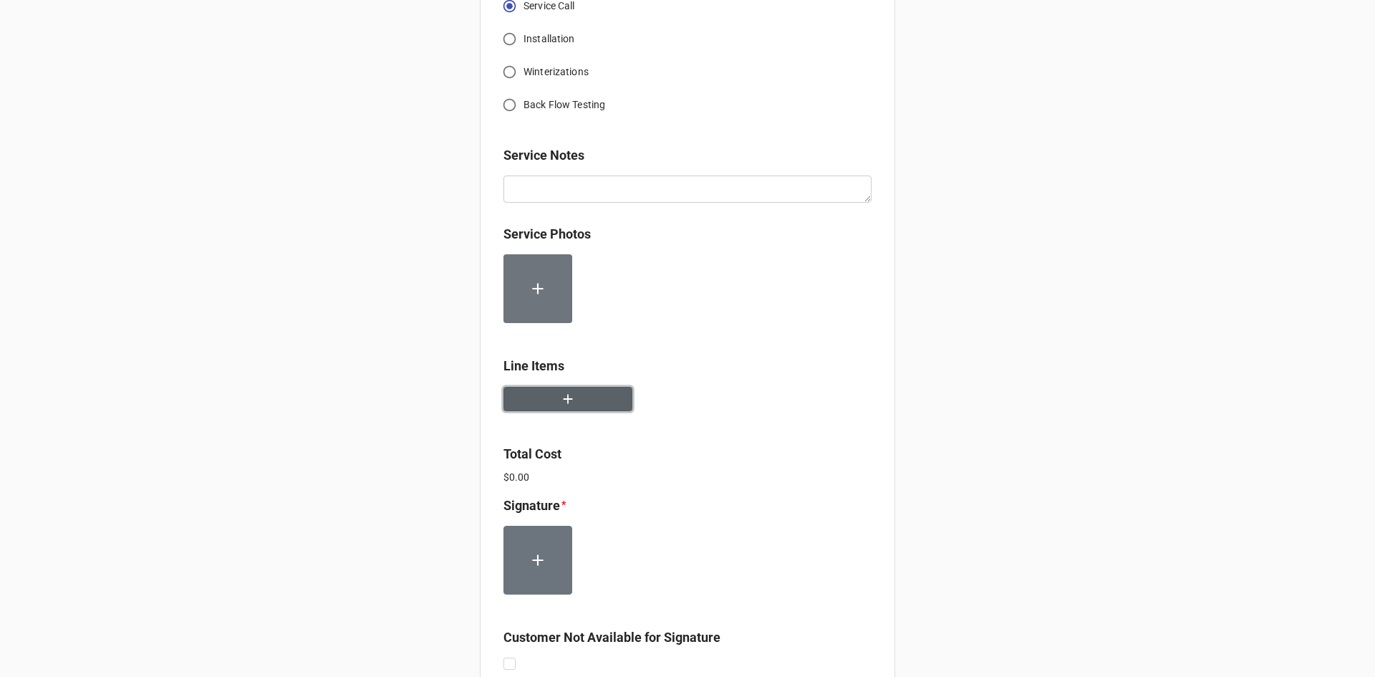
click at [569, 397] on icon "button" at bounding box center [568, 399] width 16 height 16
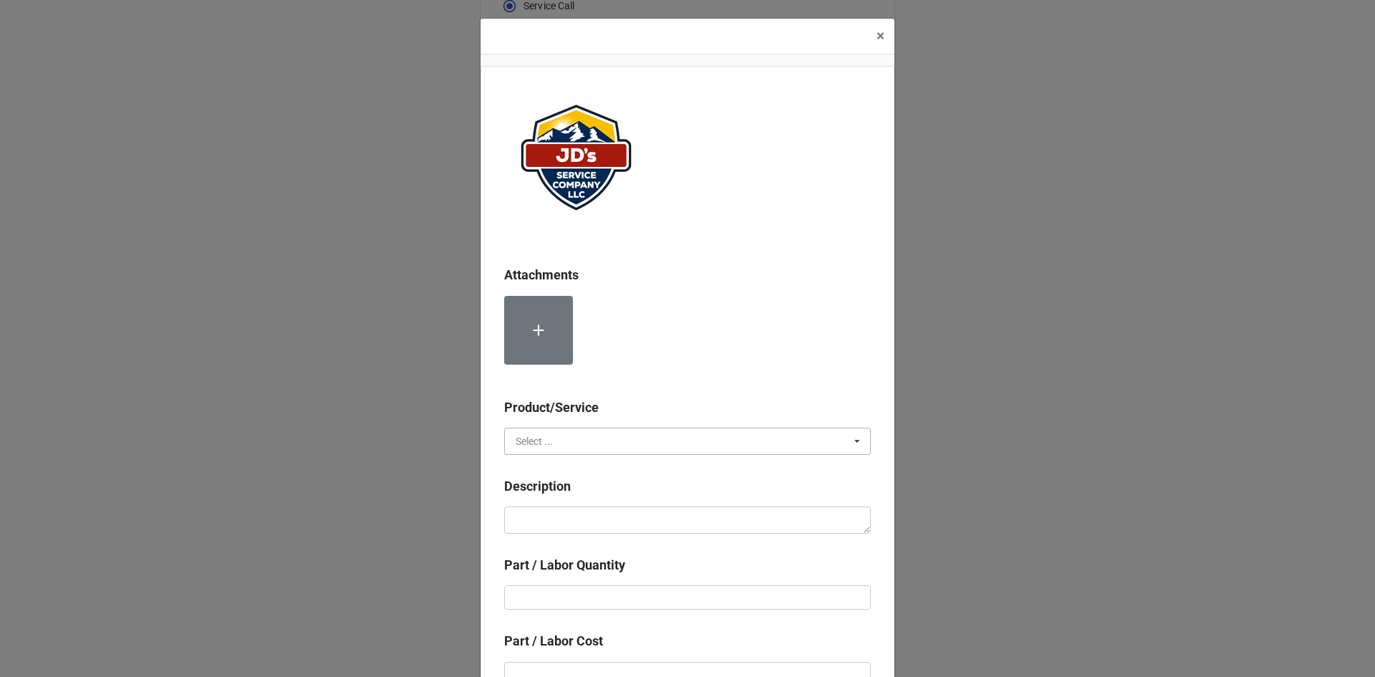
click at [611, 440] on input "text" at bounding box center [688, 441] width 365 height 26
click at [584, 475] on div "Services" at bounding box center [687, 467] width 365 height 26
click at [588, 505] on div "Description" at bounding box center [687, 491] width 367 height 30
click at [591, 517] on textarea at bounding box center [687, 519] width 367 height 27
paste textarea "2:30pm-3:30pm; Service Address: [STREET_ADDRESS][PERSON_NAME] Troubleshoot garb…"
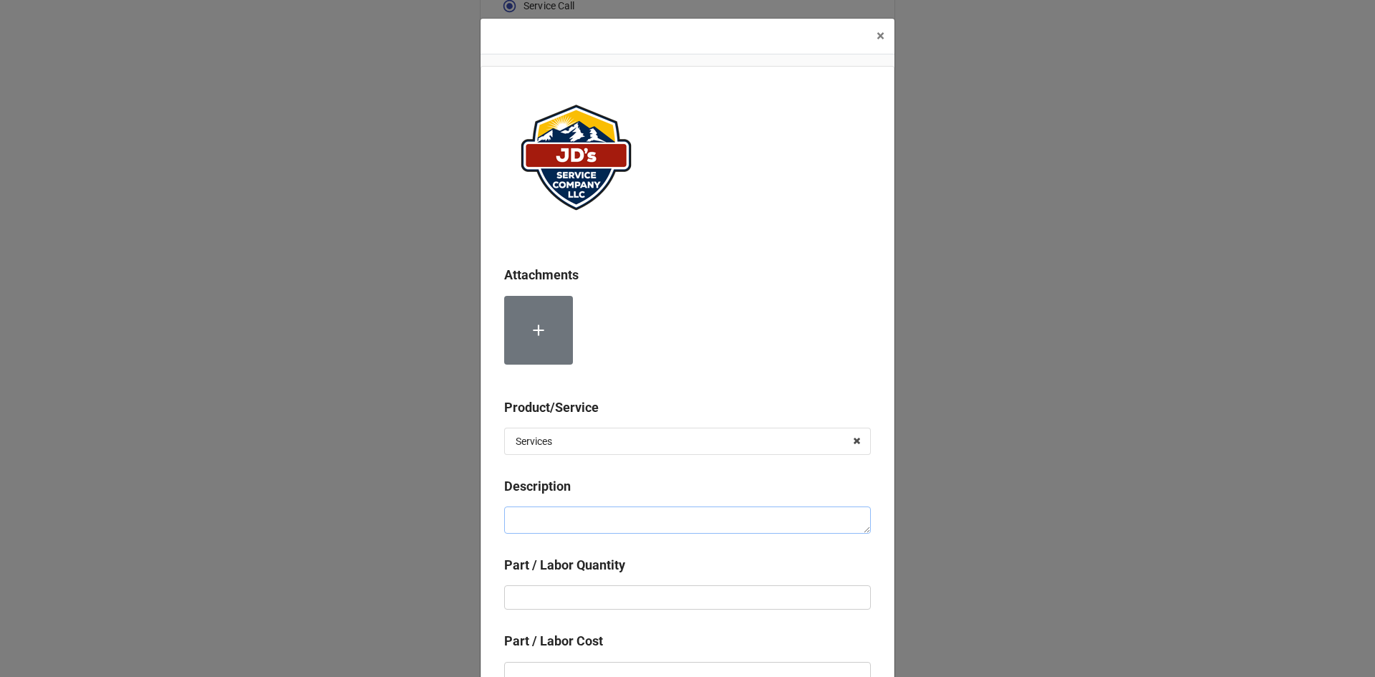
type textarea "x"
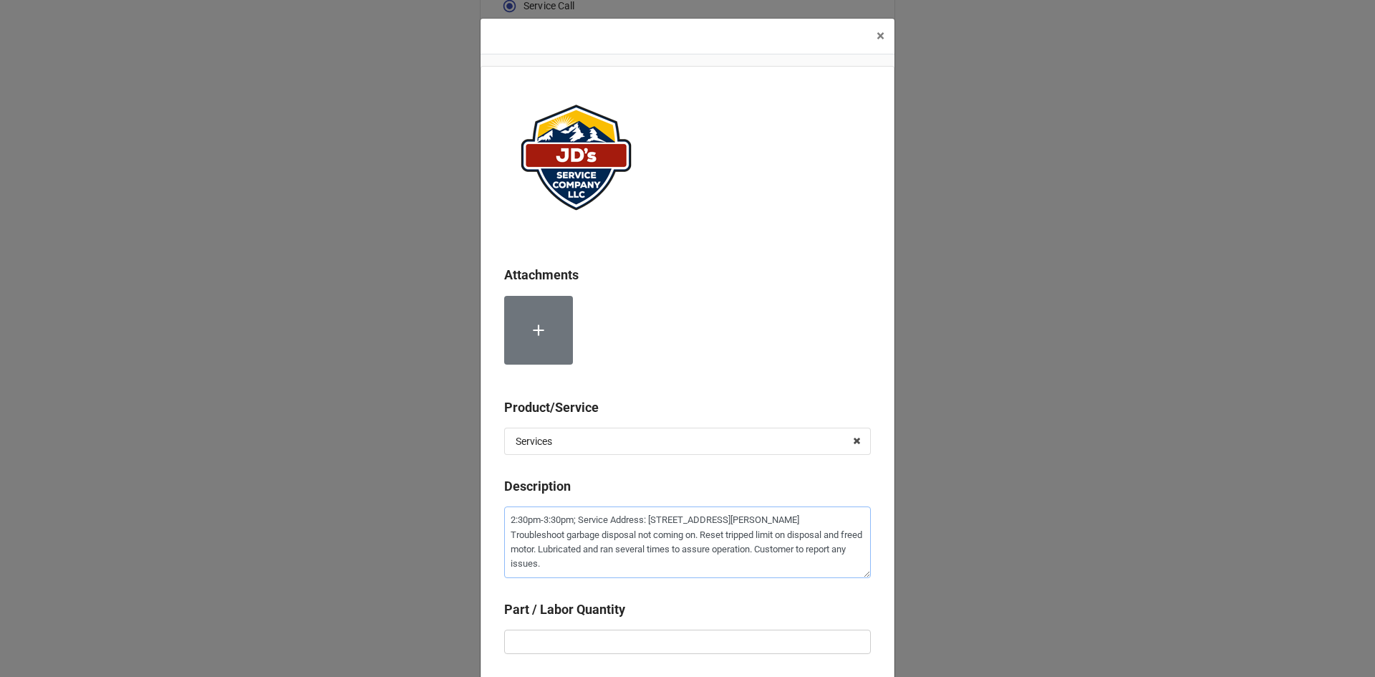
type textarea "2:30pm-3:30pm; Service Address: [STREET_ADDRESS][PERSON_NAME] Troubleshoot garb…"
click at [619, 632] on input "text" at bounding box center [687, 641] width 367 height 24
type textarea "x"
type input "1"
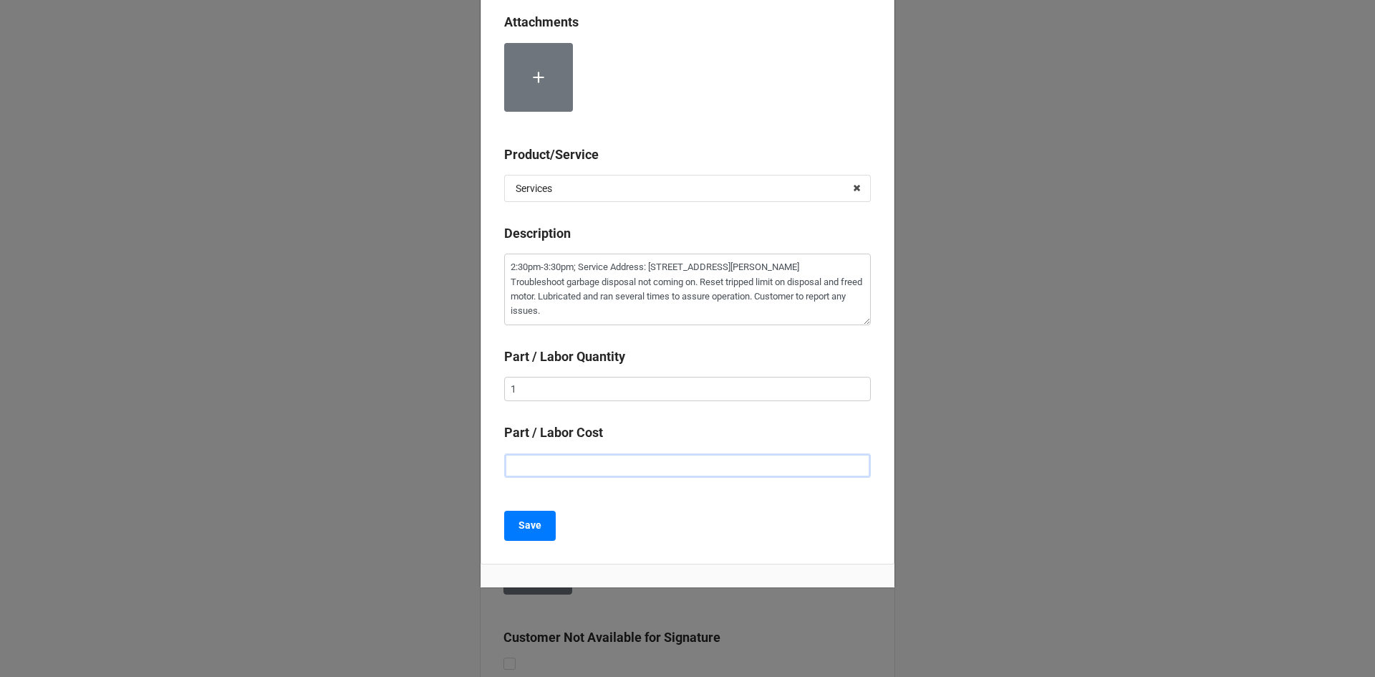
type textarea "x"
type input "$2.00"
type textarea "x"
type input "$22.00"
type textarea "x"
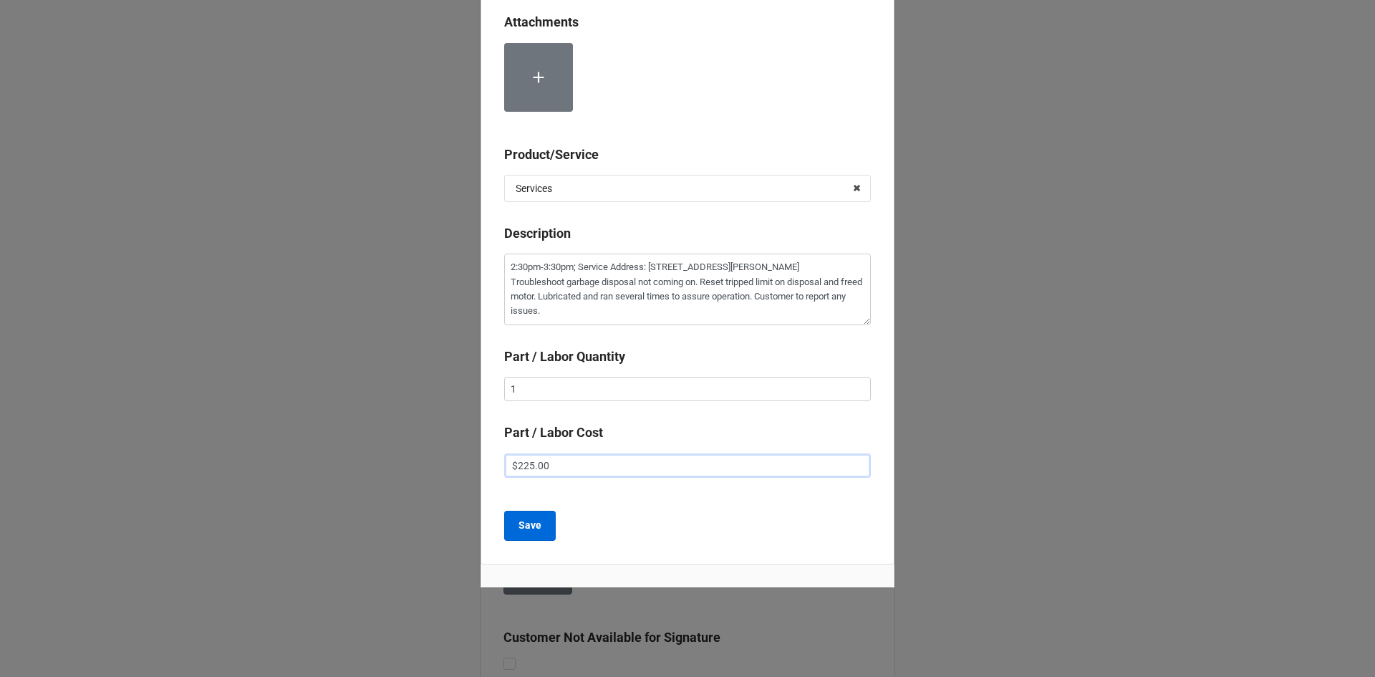
type input "$225.00"
click at [532, 521] on b "Save" at bounding box center [529, 525] width 23 height 15
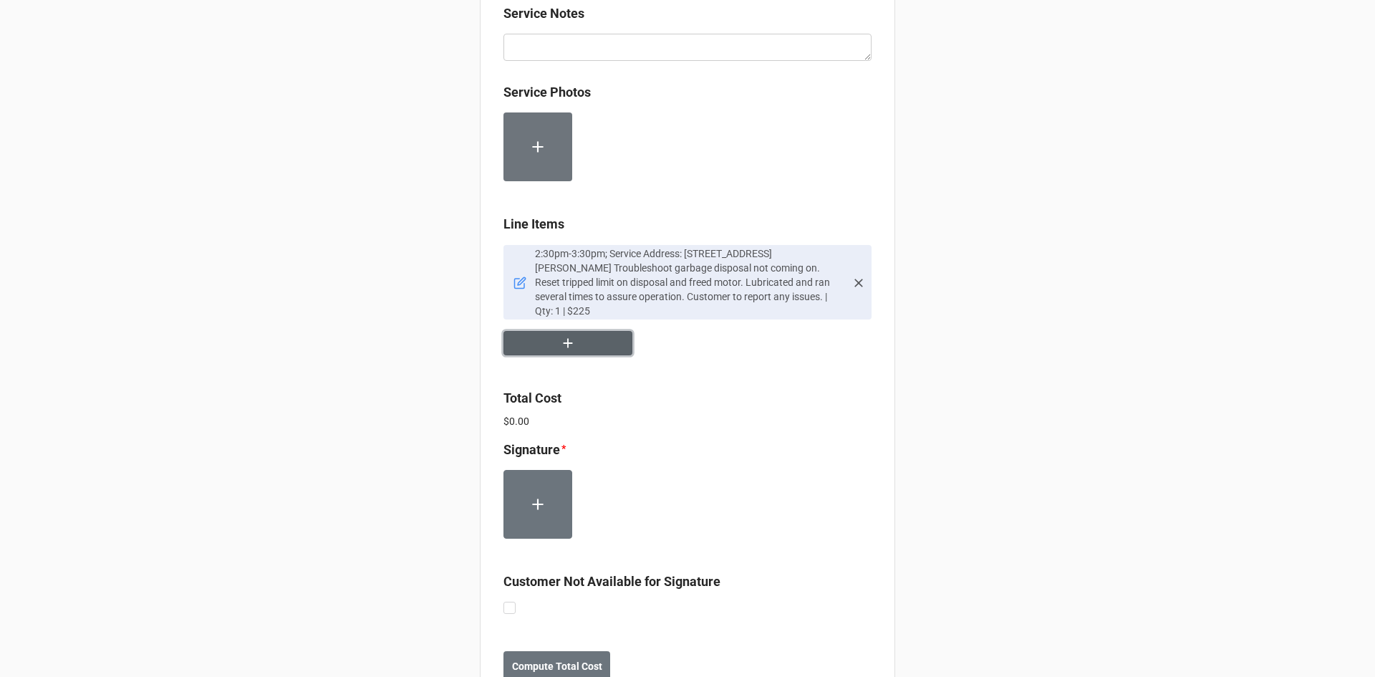
scroll to position [788, 0]
click at [574, 337] on button "button" at bounding box center [567, 341] width 129 height 25
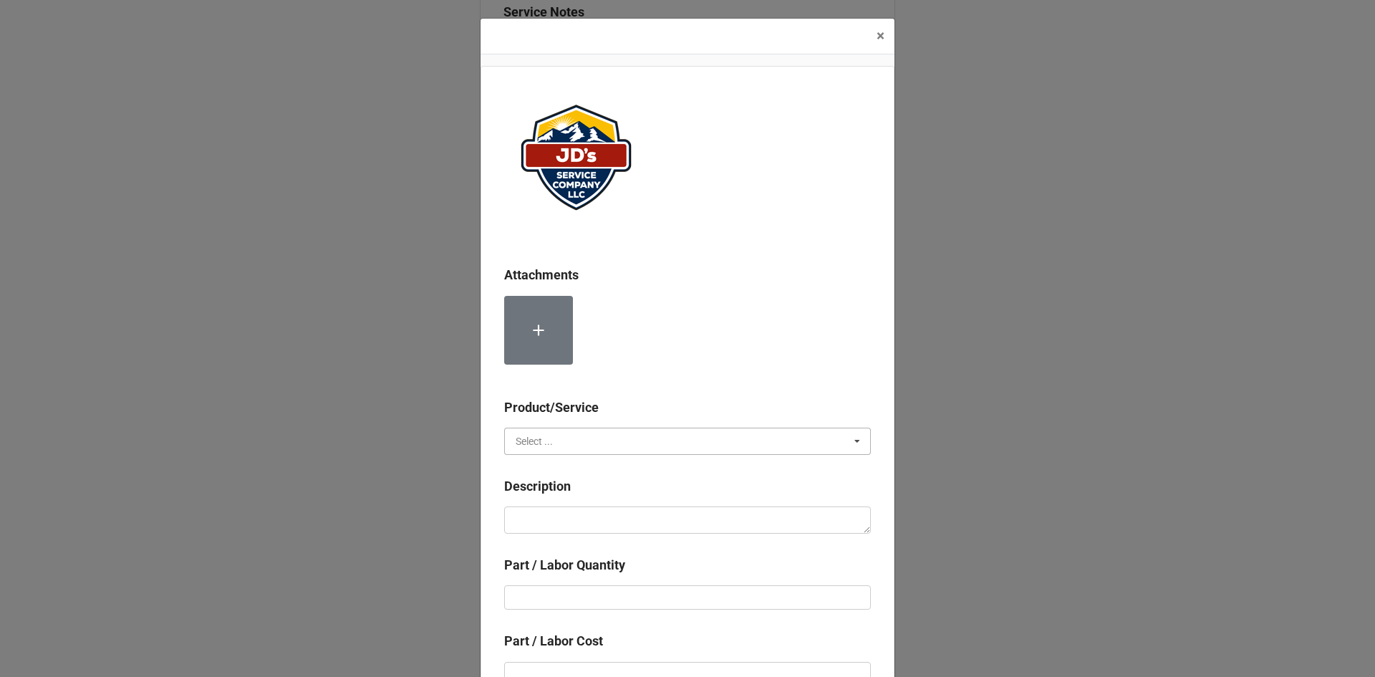
click at [584, 435] on input "text" at bounding box center [688, 441] width 365 height 26
click at [579, 471] on div "Services" at bounding box center [687, 467] width 365 height 26
click at [581, 517] on textarea at bounding box center [687, 519] width 367 height 27
type textarea "x"
type textarea "C"
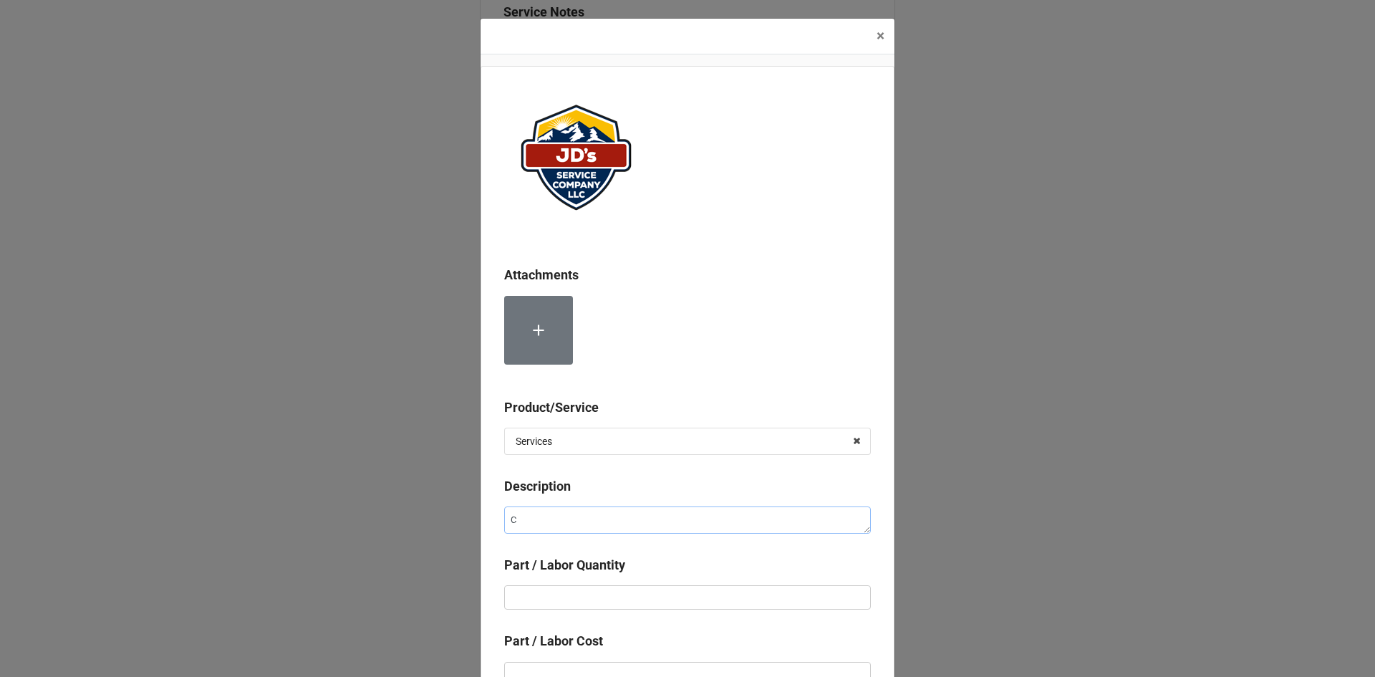
type textarea "x"
type textarea "Cu"
type textarea "x"
type textarea "Cus"
type textarea "x"
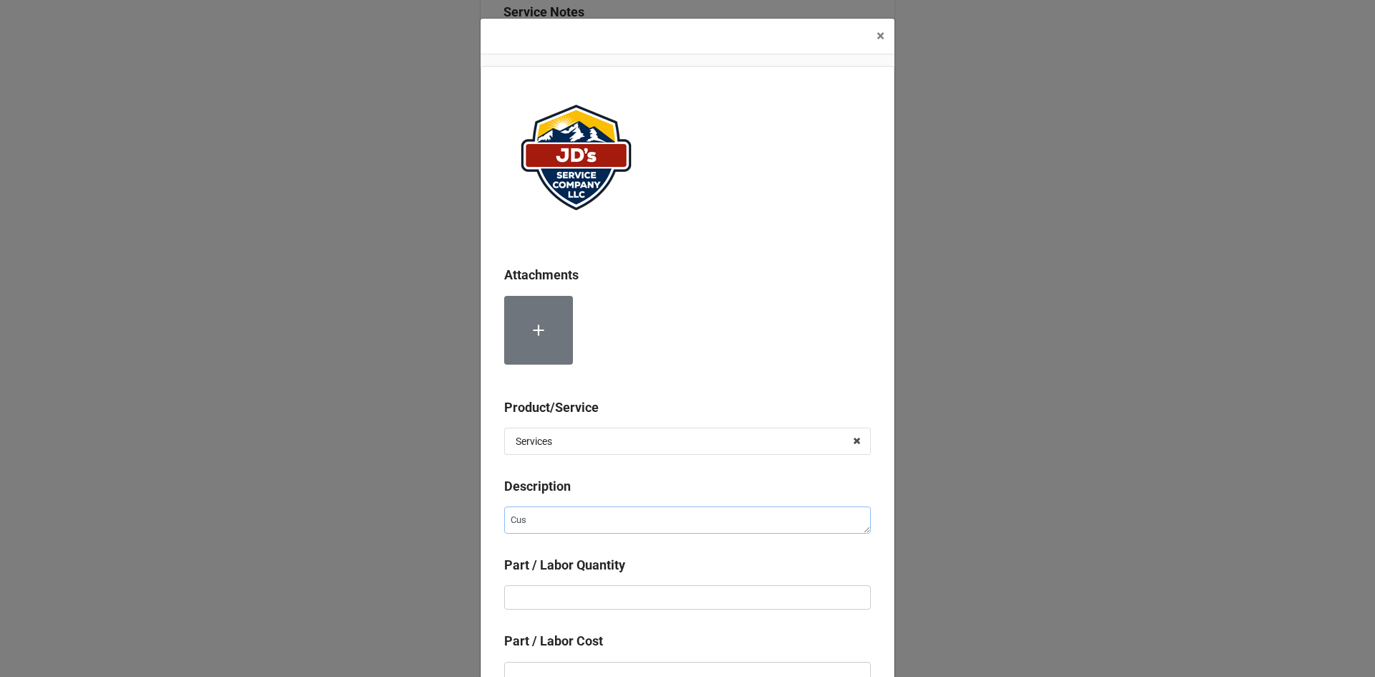
type textarea "Cust"
type textarea "x"
type textarea "Custo"
type textarea "x"
type textarea "Custom"
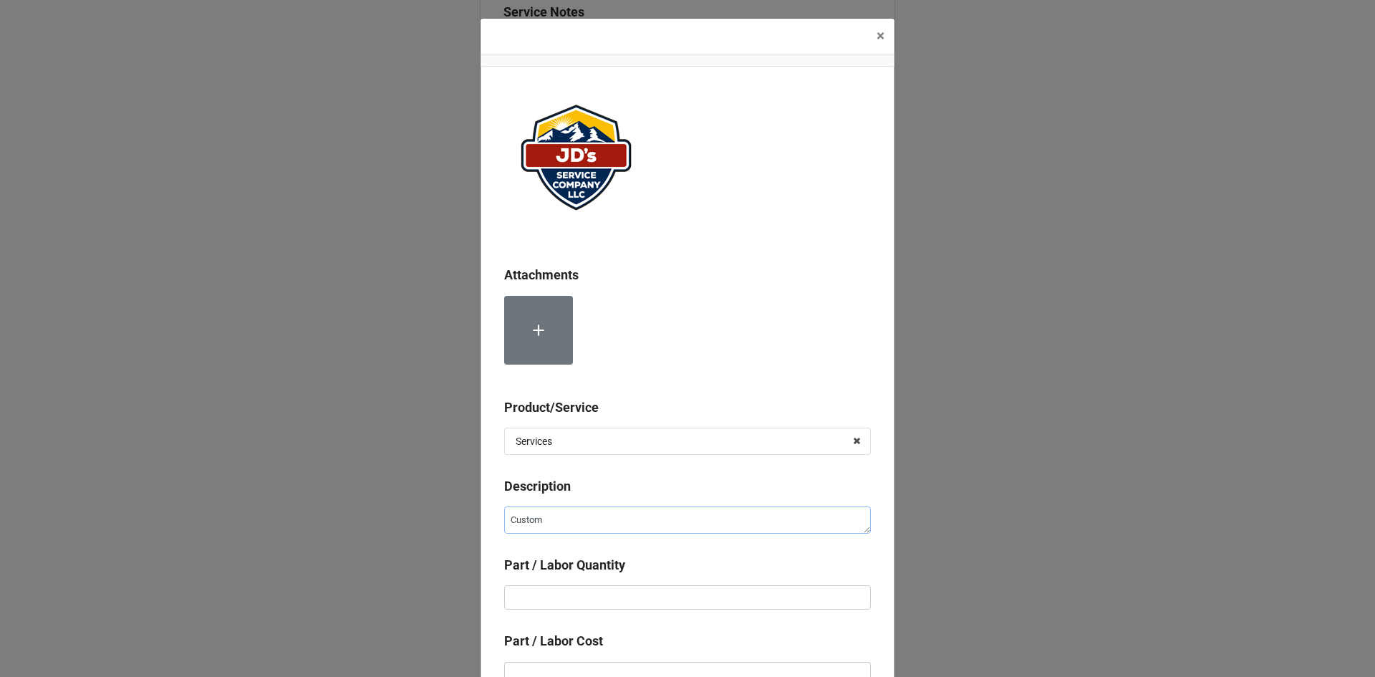
type textarea "x"
type textarea "Custome"
type textarea "x"
type textarea "Customer"
type textarea "x"
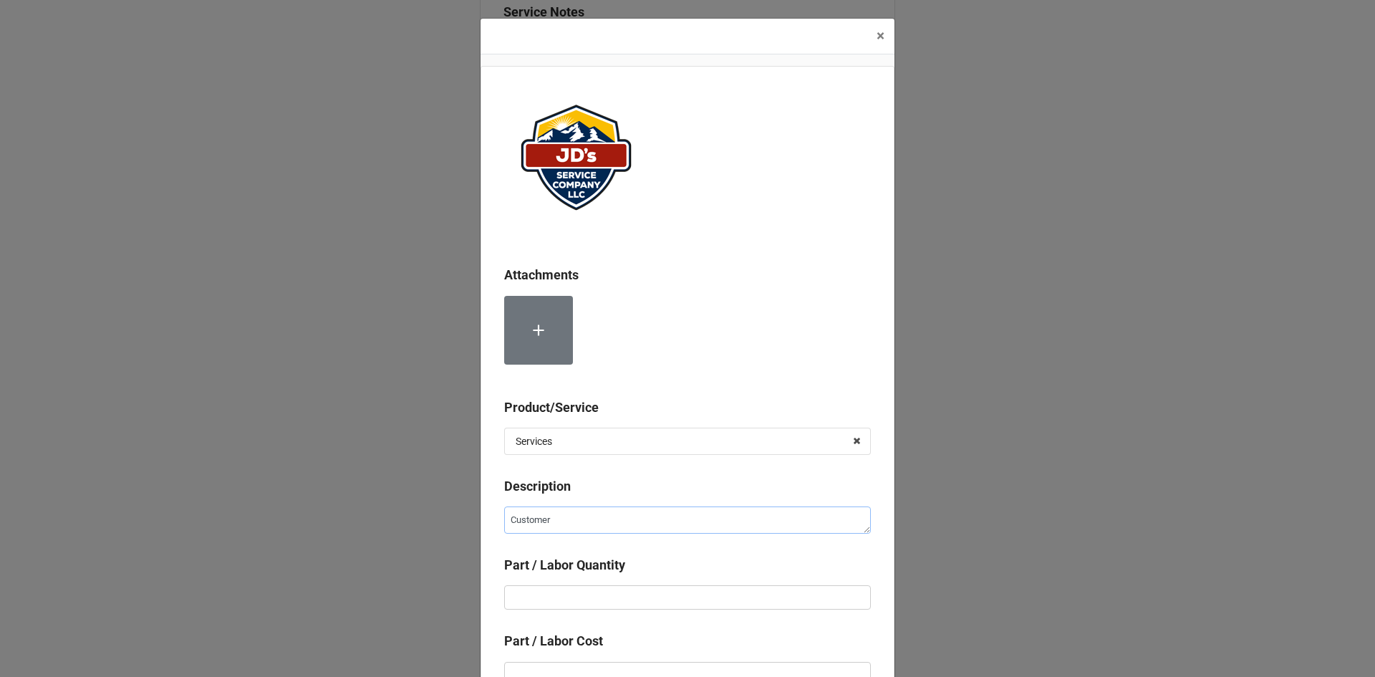
type textarea "Customer"
type textarea "x"
type textarea "Customer A"
type textarea "x"
type textarea "Customer Ap"
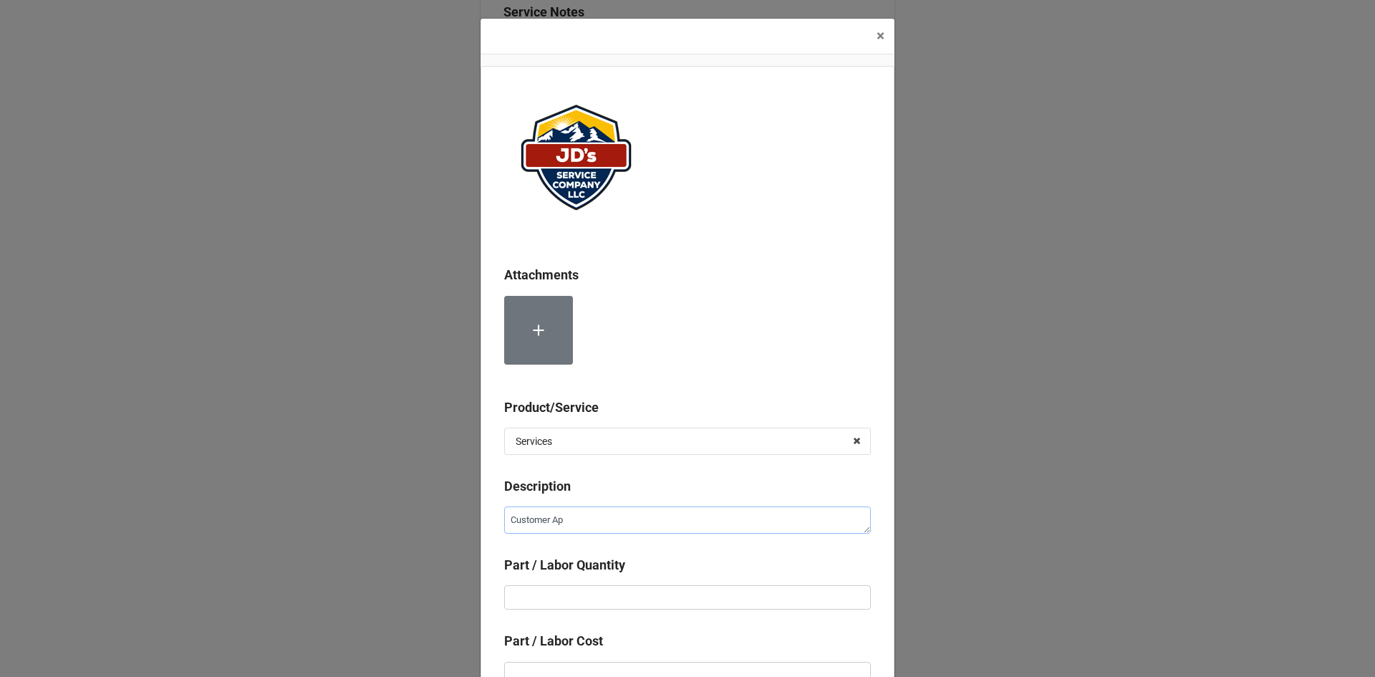
type textarea "x"
type textarea "Customer App"
type textarea "x"
type textarea "Customer Appr"
type textarea "x"
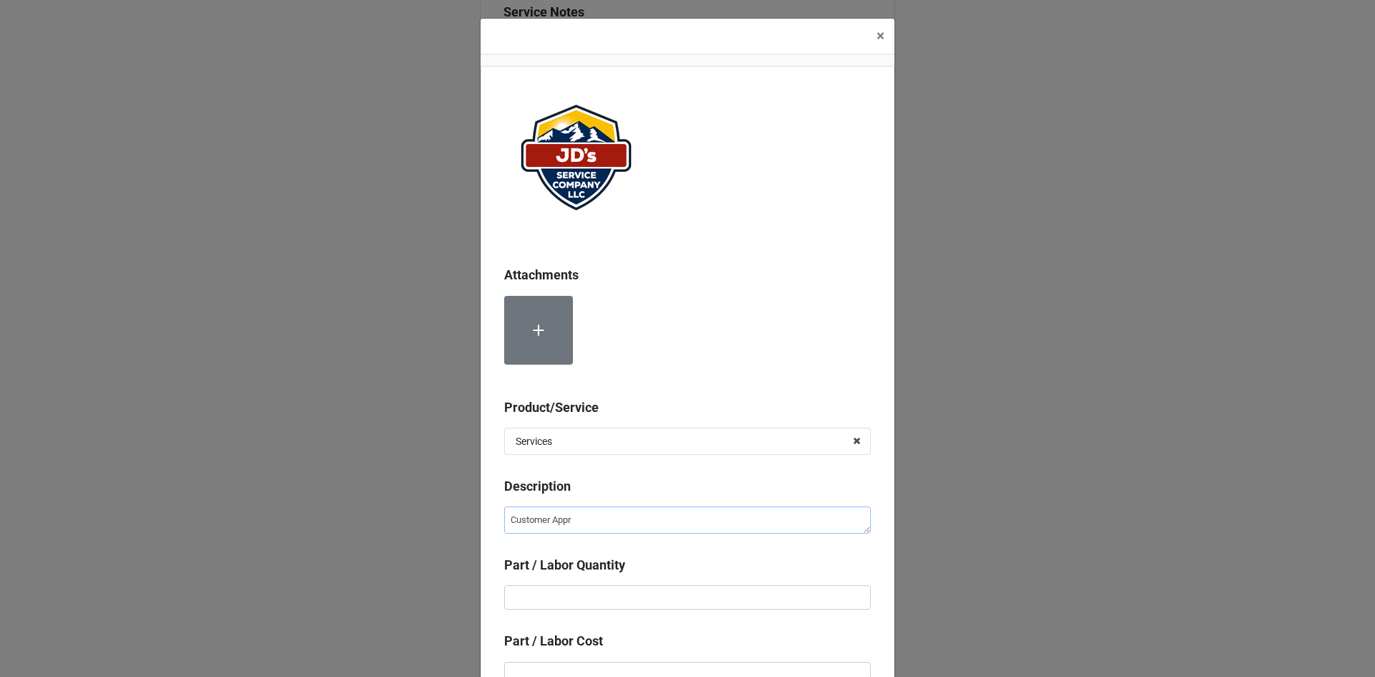
type textarea "Customer Appre"
type textarea "x"
type textarea "Customer Apprec"
type textarea "x"
type textarea "Customer Appreci"
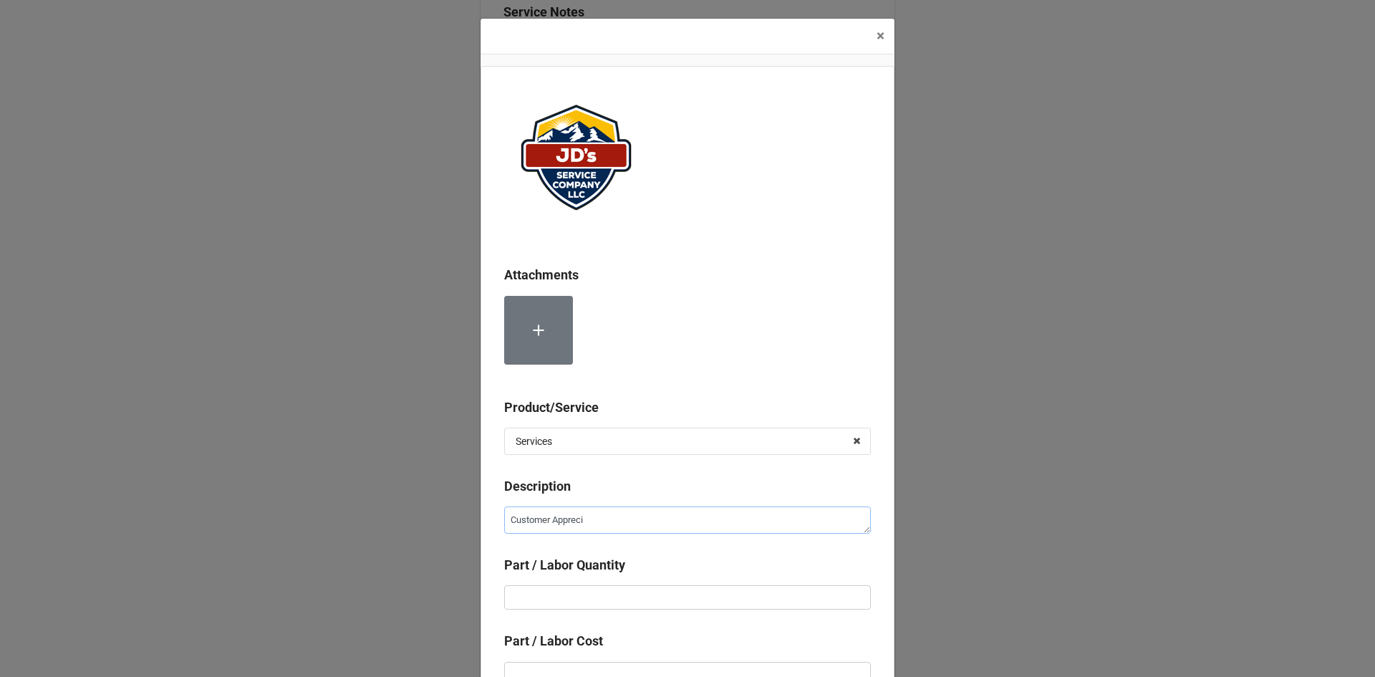
type textarea "x"
type textarea "Customer Apprecia"
type textarea "x"
type textarea "Customer Appreciat"
type textarea "x"
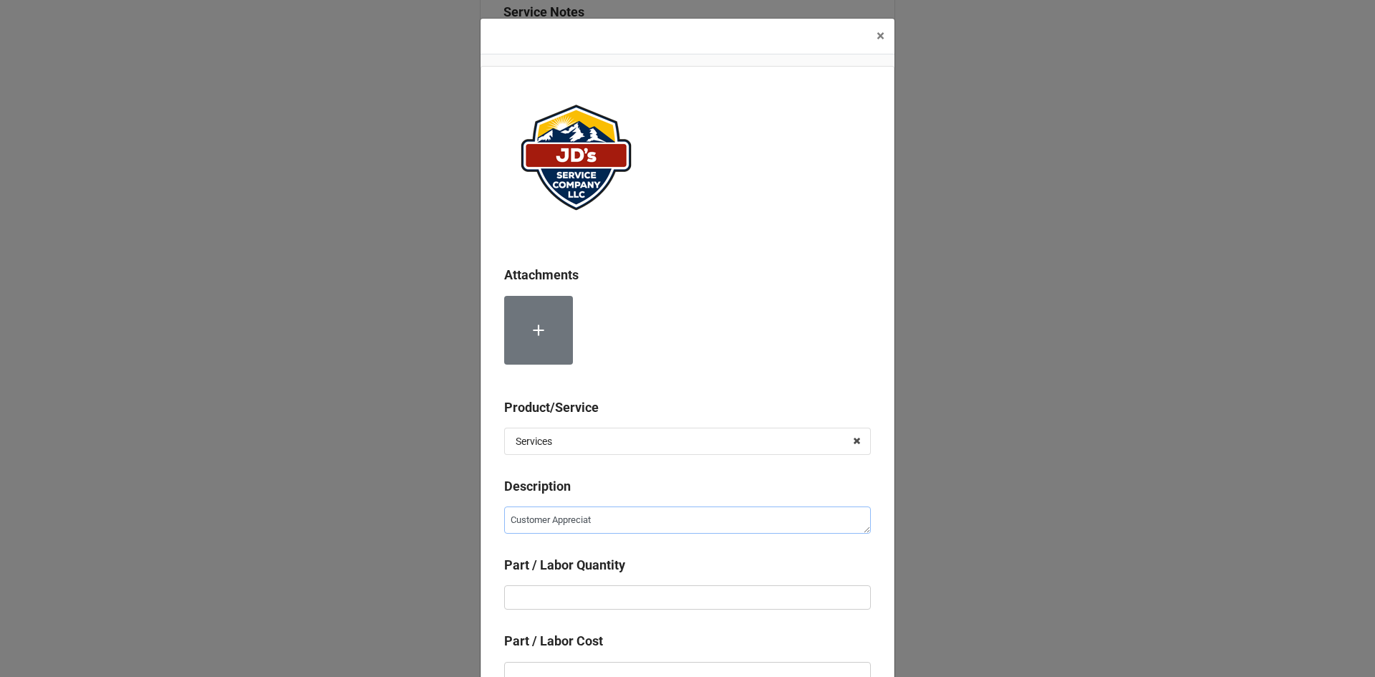
type textarea "Customer Appreciati"
type textarea "x"
type textarea "Customer Appreciatio"
type textarea "x"
type textarea "Customer Appreciation"
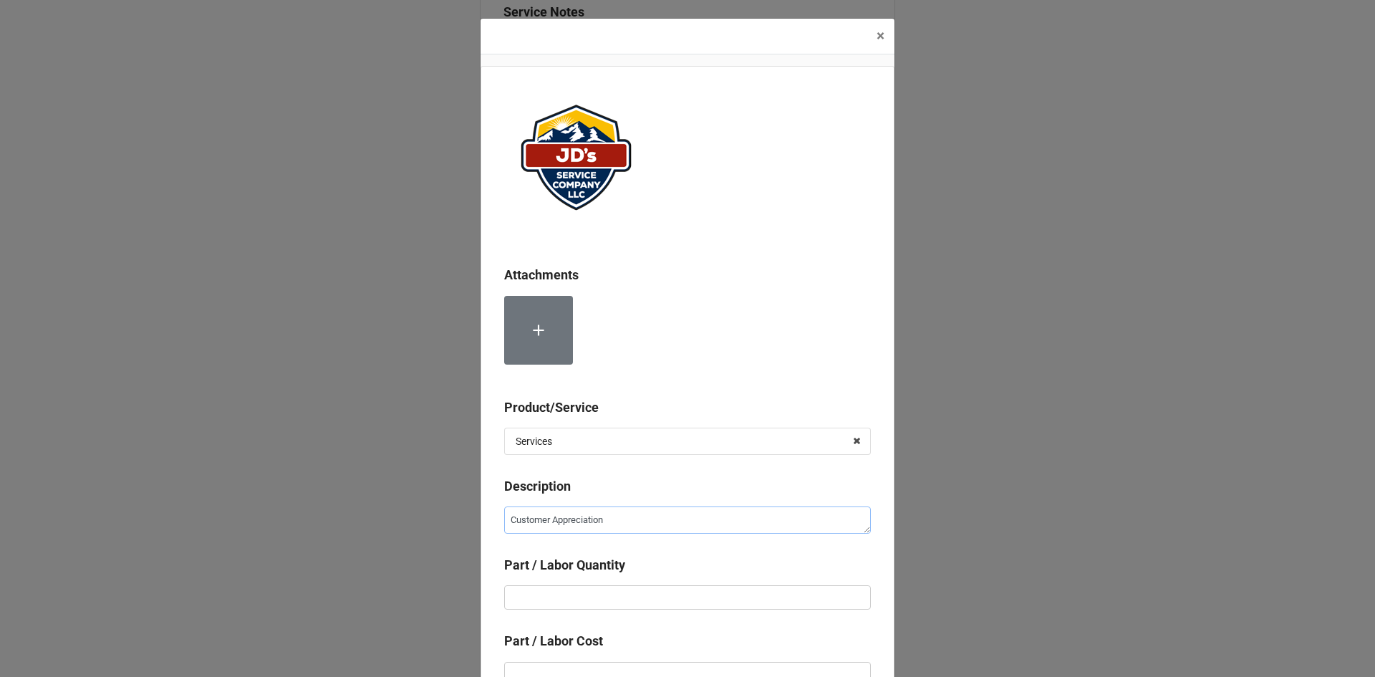
type textarea "x"
type textarea "Customer Appreciation"
type textarea "x"
type textarea "Customer Appreciation D"
type textarea "x"
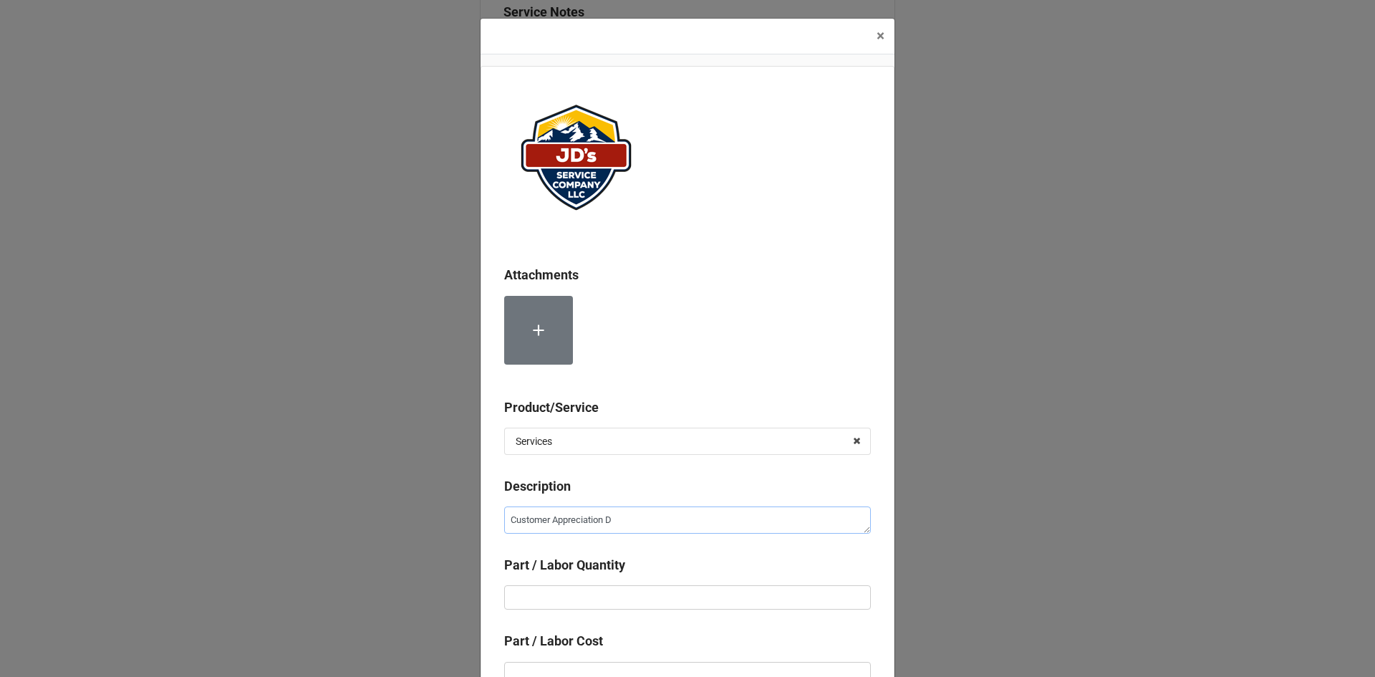
type textarea "Customer Appreciation DI"
type textarea "x"
type textarea "Customer Appreciation DIs"
type textarea "x"
type textarea "Customer Appreciation DI"
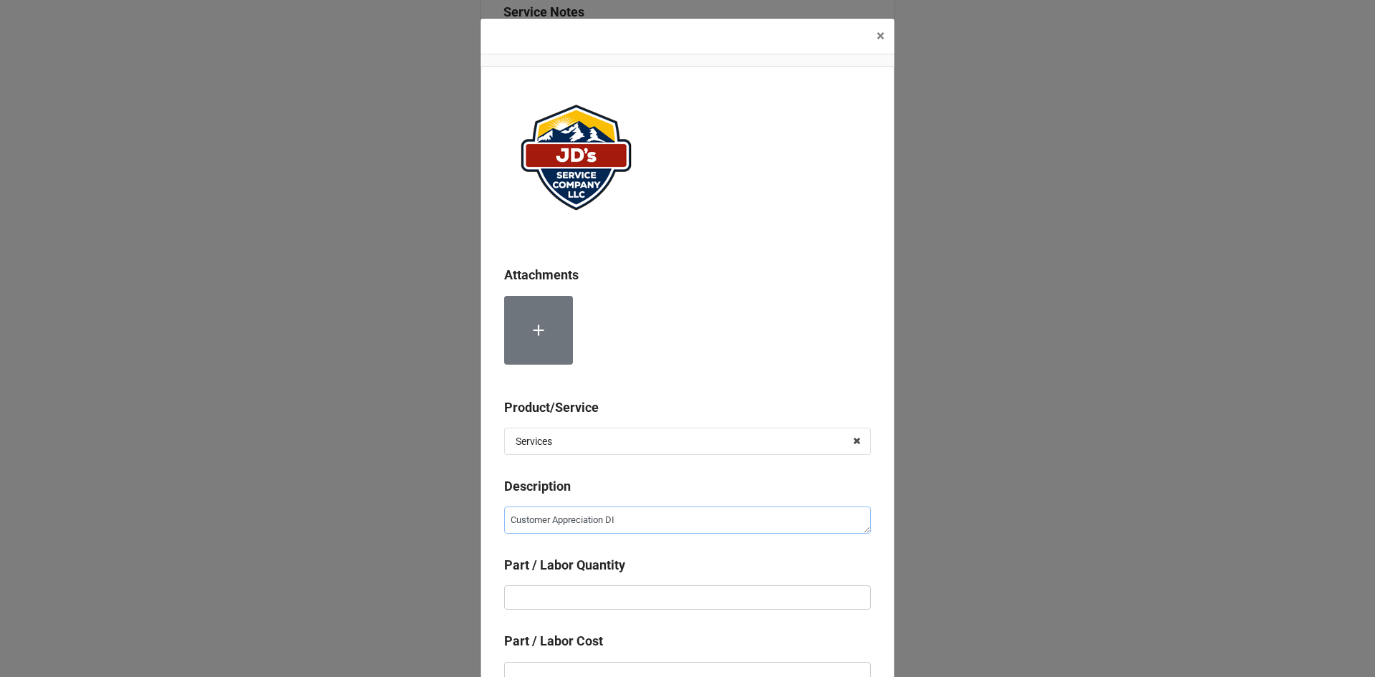
type textarea "x"
type textarea "Customer Appreciation D"
type textarea "x"
type textarea "Customer Appreciation Di"
type textarea "x"
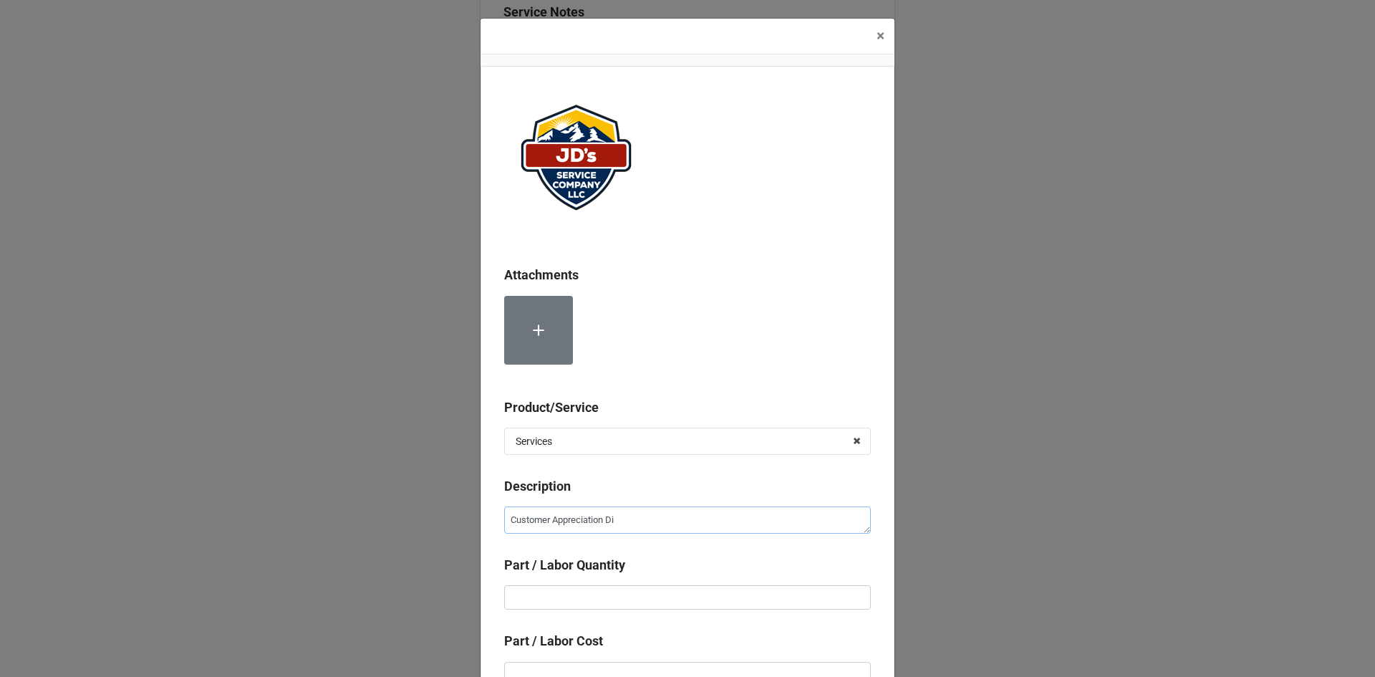
type textarea "Customer Appreciation Dis"
type textarea "x"
type textarea "Customer Appreciation Disc"
type textarea "x"
type textarea "Customer Appreciation Disco"
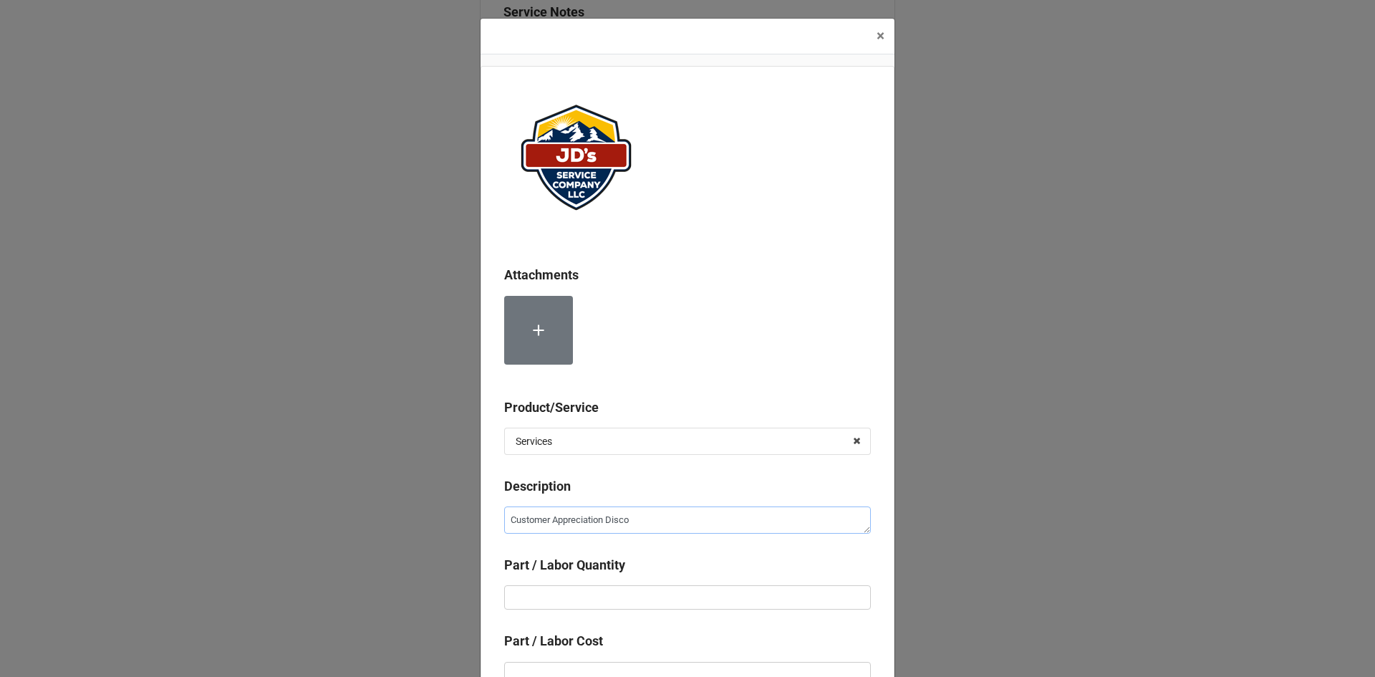
type textarea "x"
type textarea "Customer Appreciation Discou"
type textarea "x"
type textarea "Customer Appreciation Discoun"
type textarea "x"
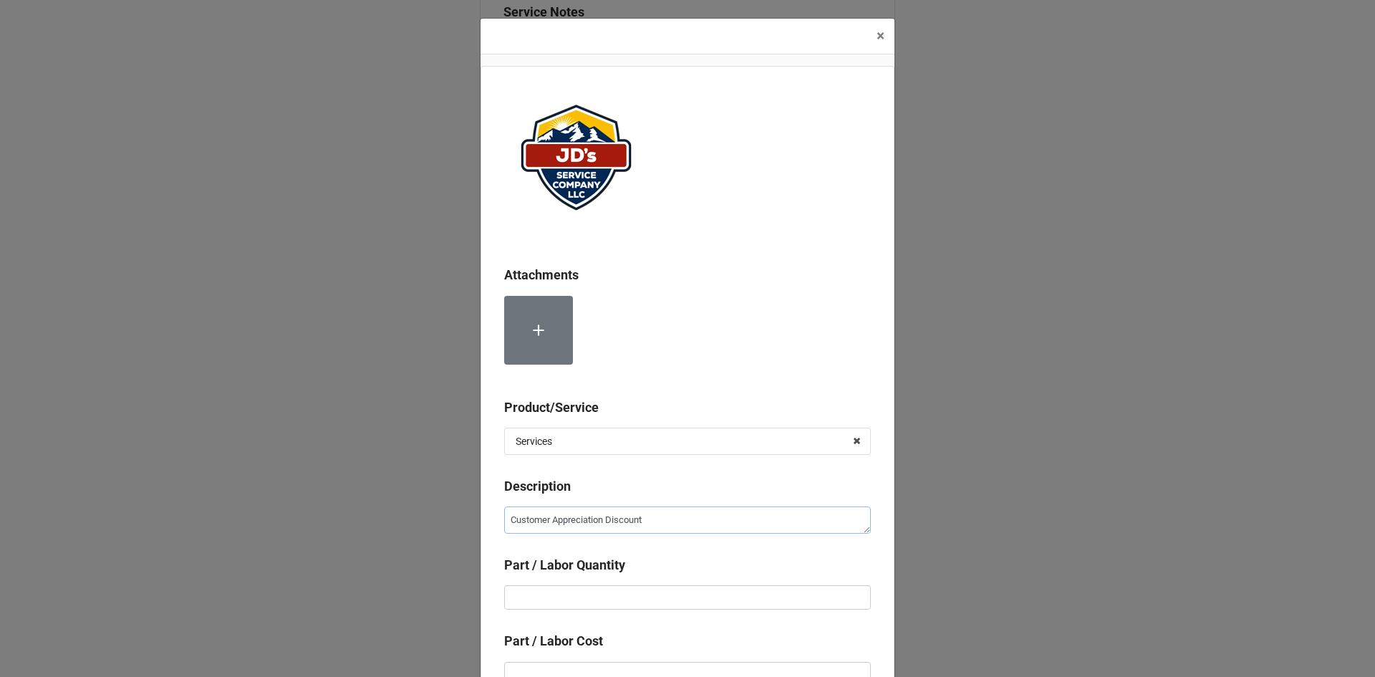
type textarea "Customer Appreciation Discount"
type textarea "x"
type input "1"
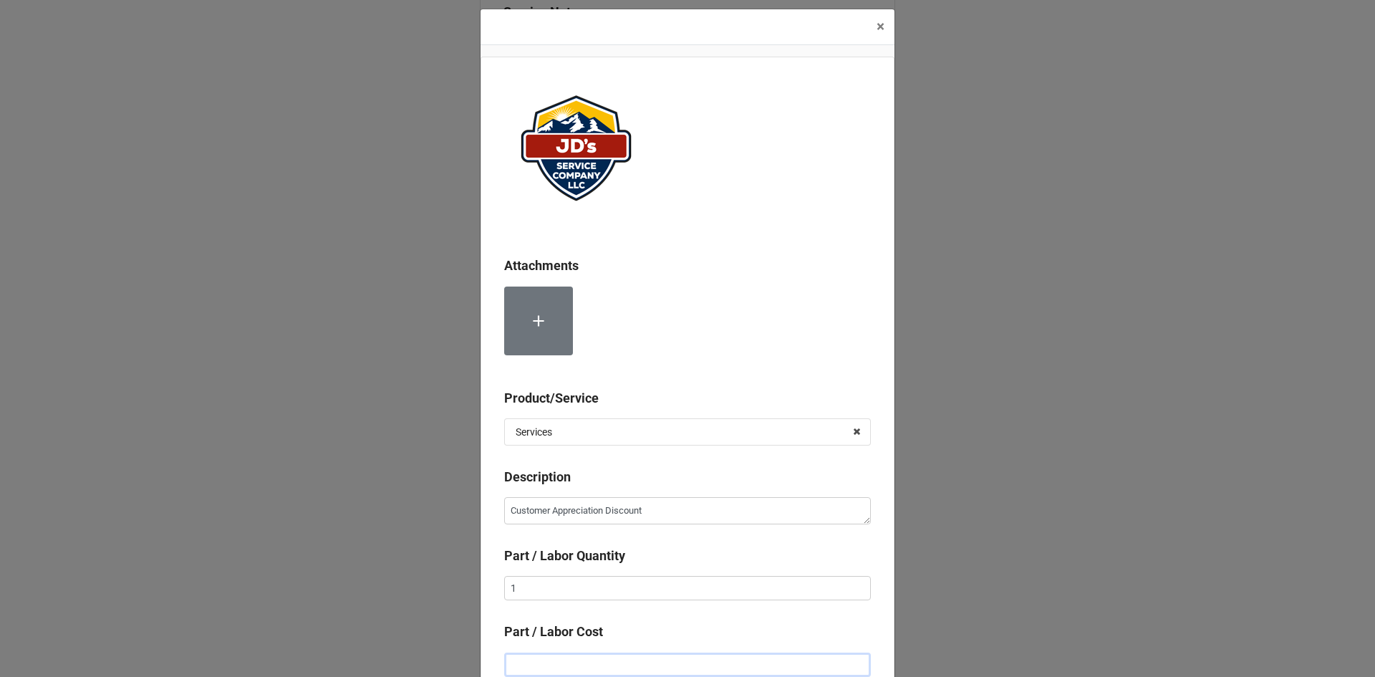
type input "-"
type textarea "x"
type input "-$2.00"
type textarea "x"
type input "-$22.00"
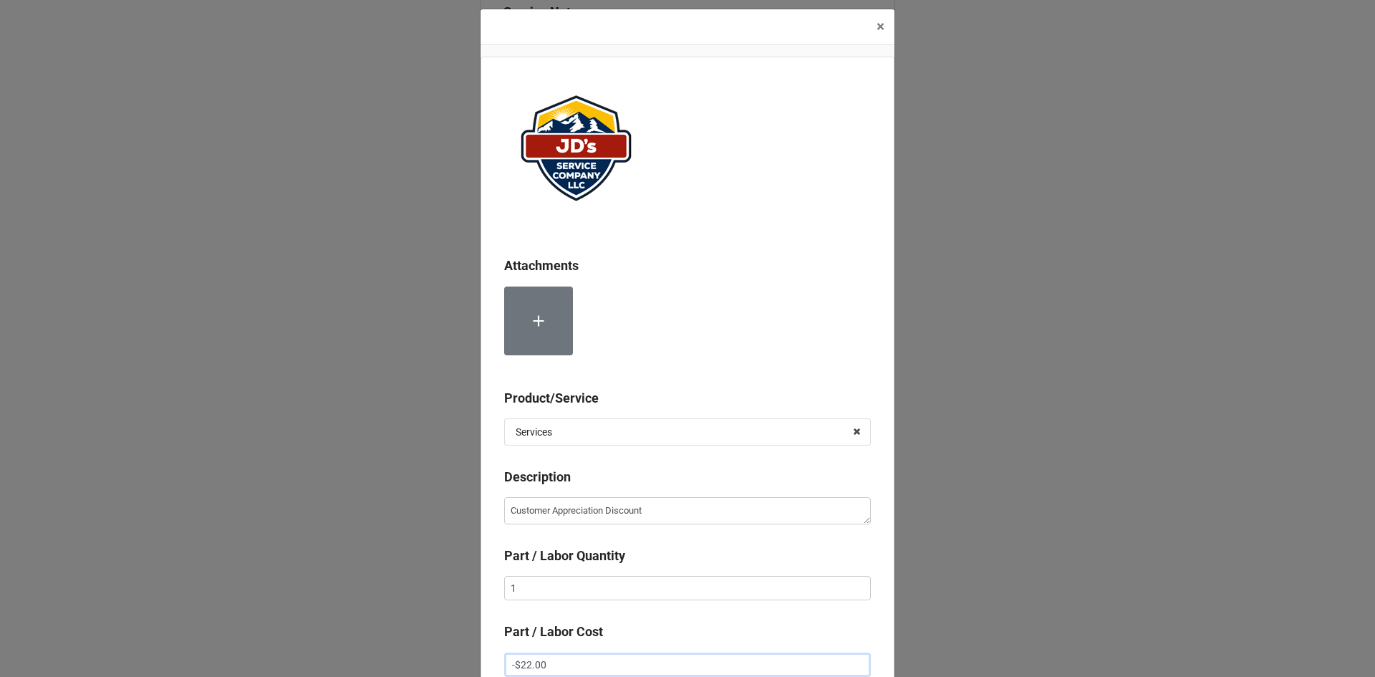
type textarea "x"
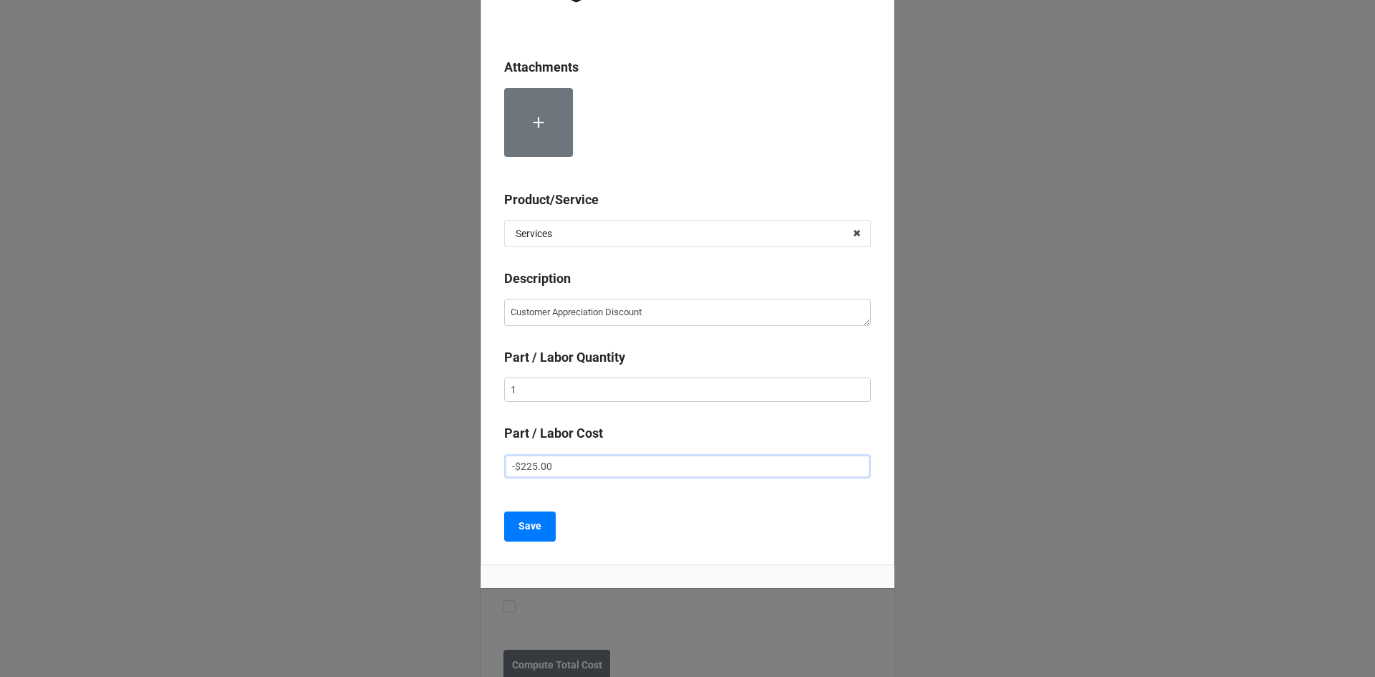
scroll to position [208, 0]
type input "-$225.00"
click at [527, 526] on b "Save" at bounding box center [529, 525] width 23 height 15
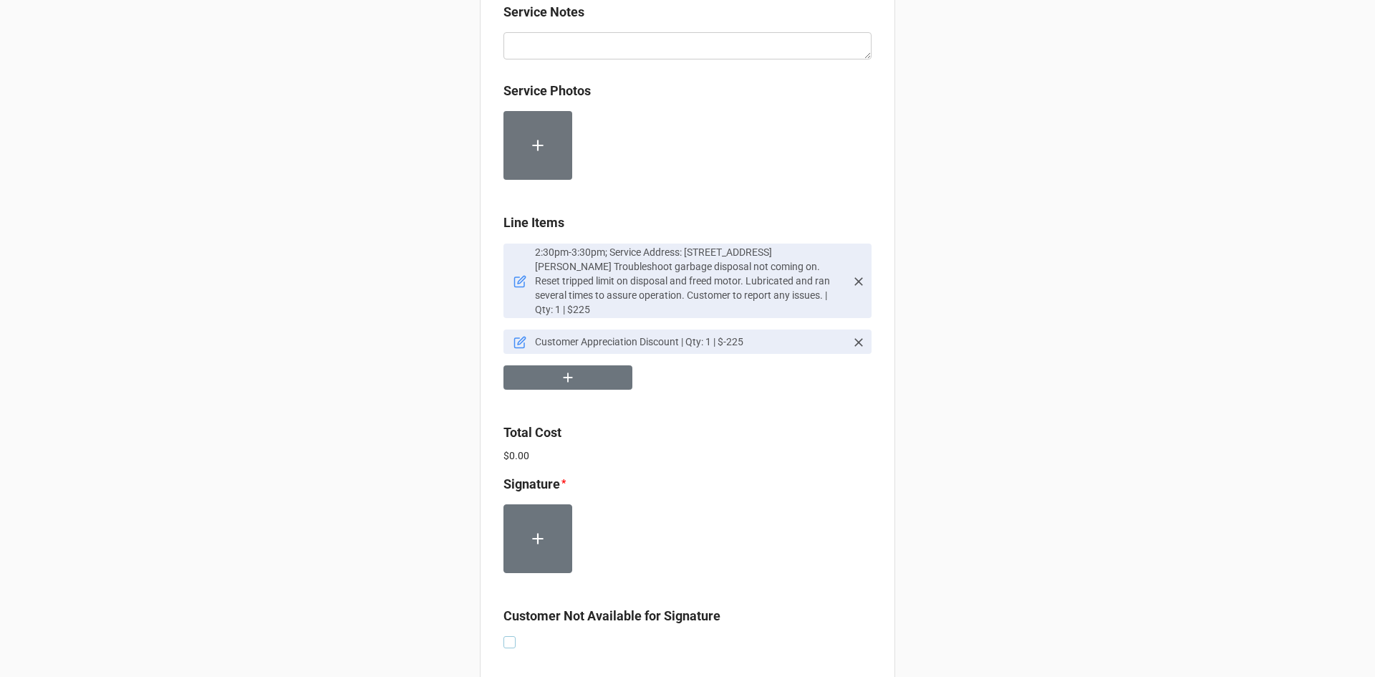
click at [503, 636] on label at bounding box center [509, 636] width 12 height 0
checkbox input "true"
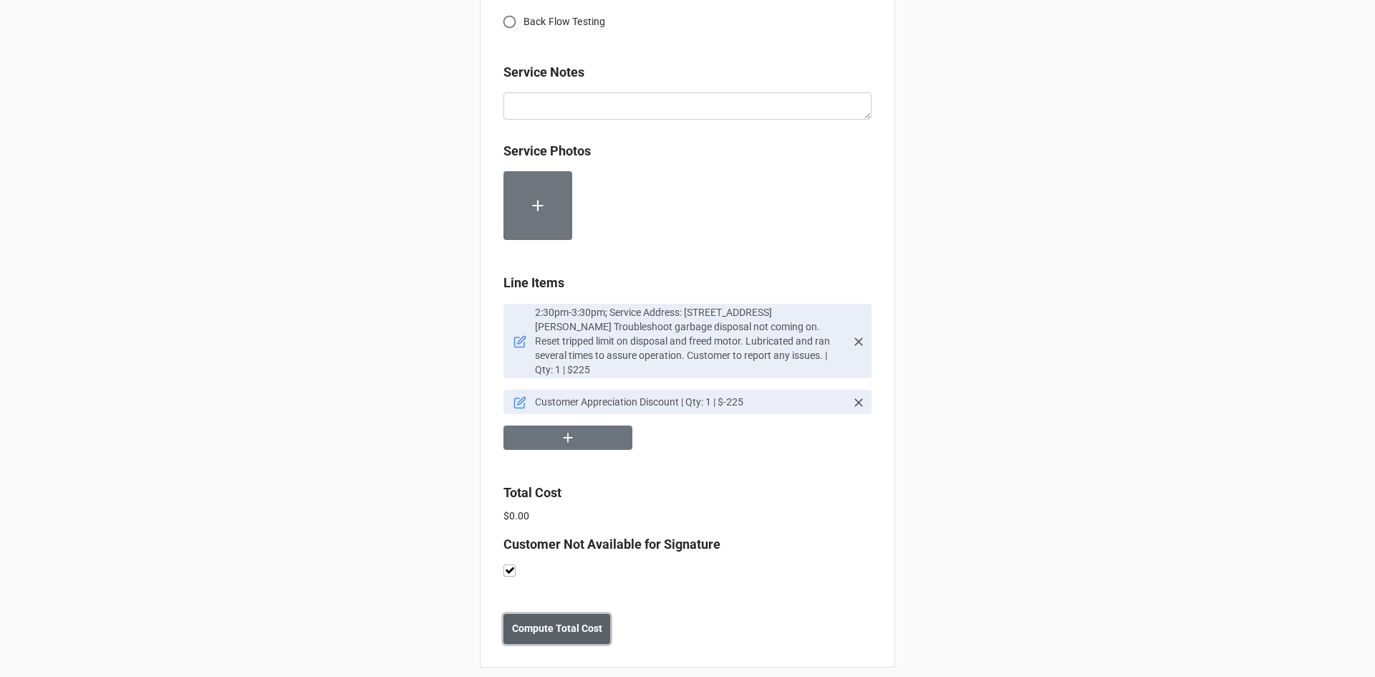
click at [576, 622] on b "Compute Total Cost" at bounding box center [557, 628] width 90 height 15
click at [531, 621] on b "Save" at bounding box center [529, 628] width 23 height 15
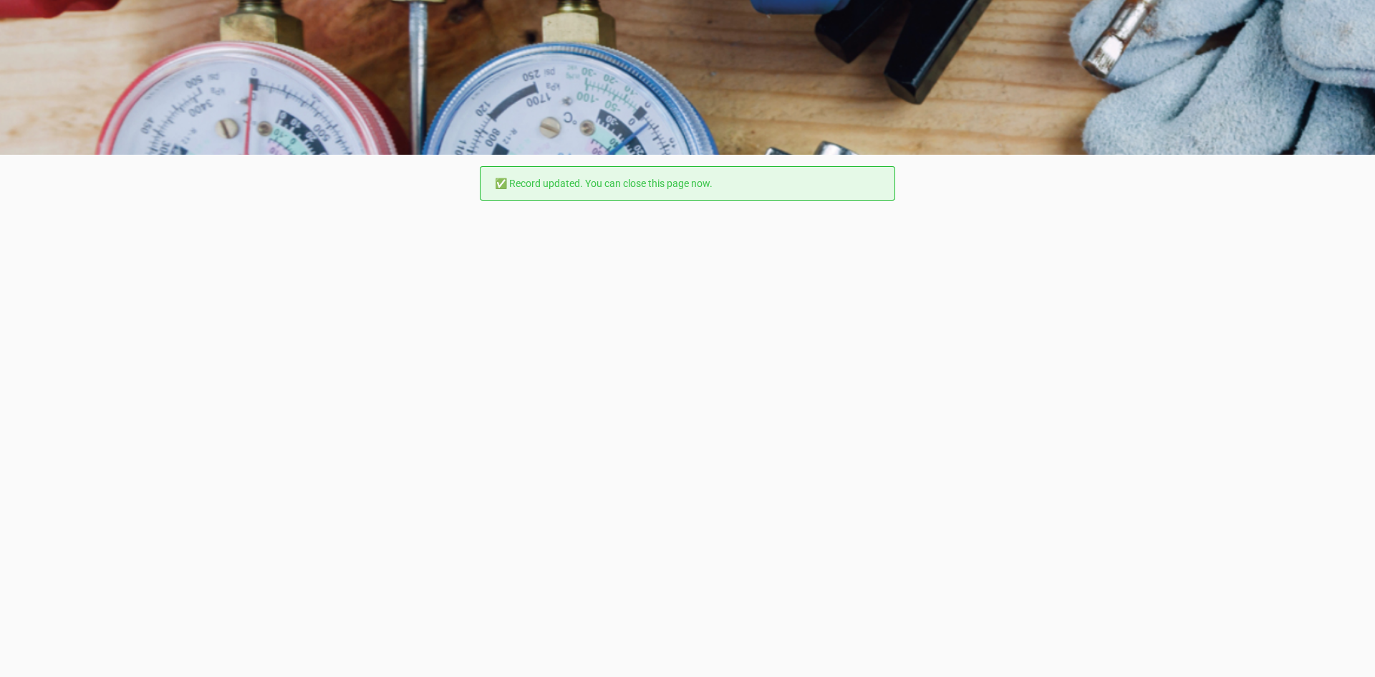
scroll to position [0, 0]
